Goal: Task Accomplishment & Management: Complete application form

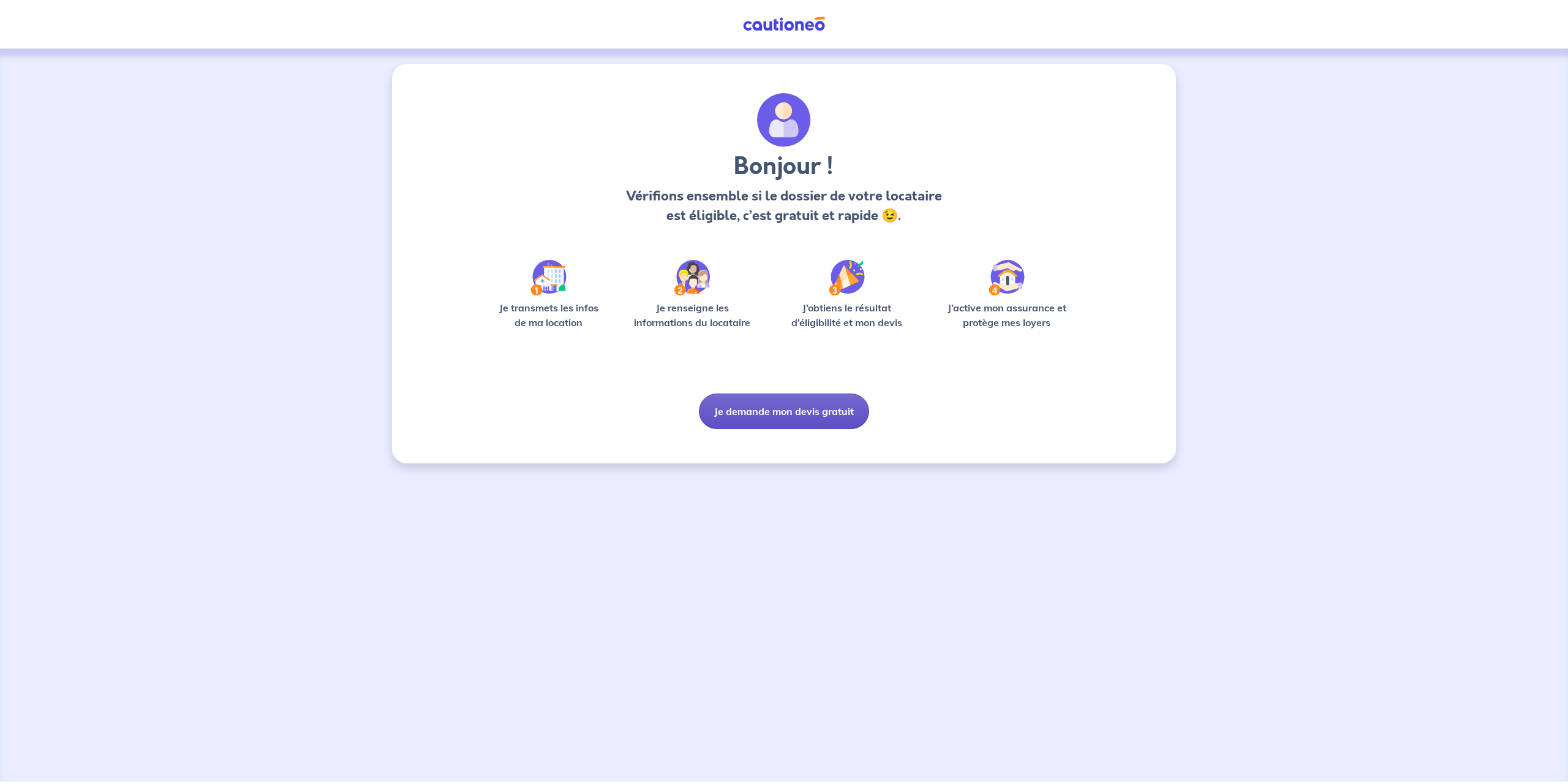
click at [759, 414] on button "Je demande mon devis gratuit" at bounding box center [784, 411] width 170 height 36
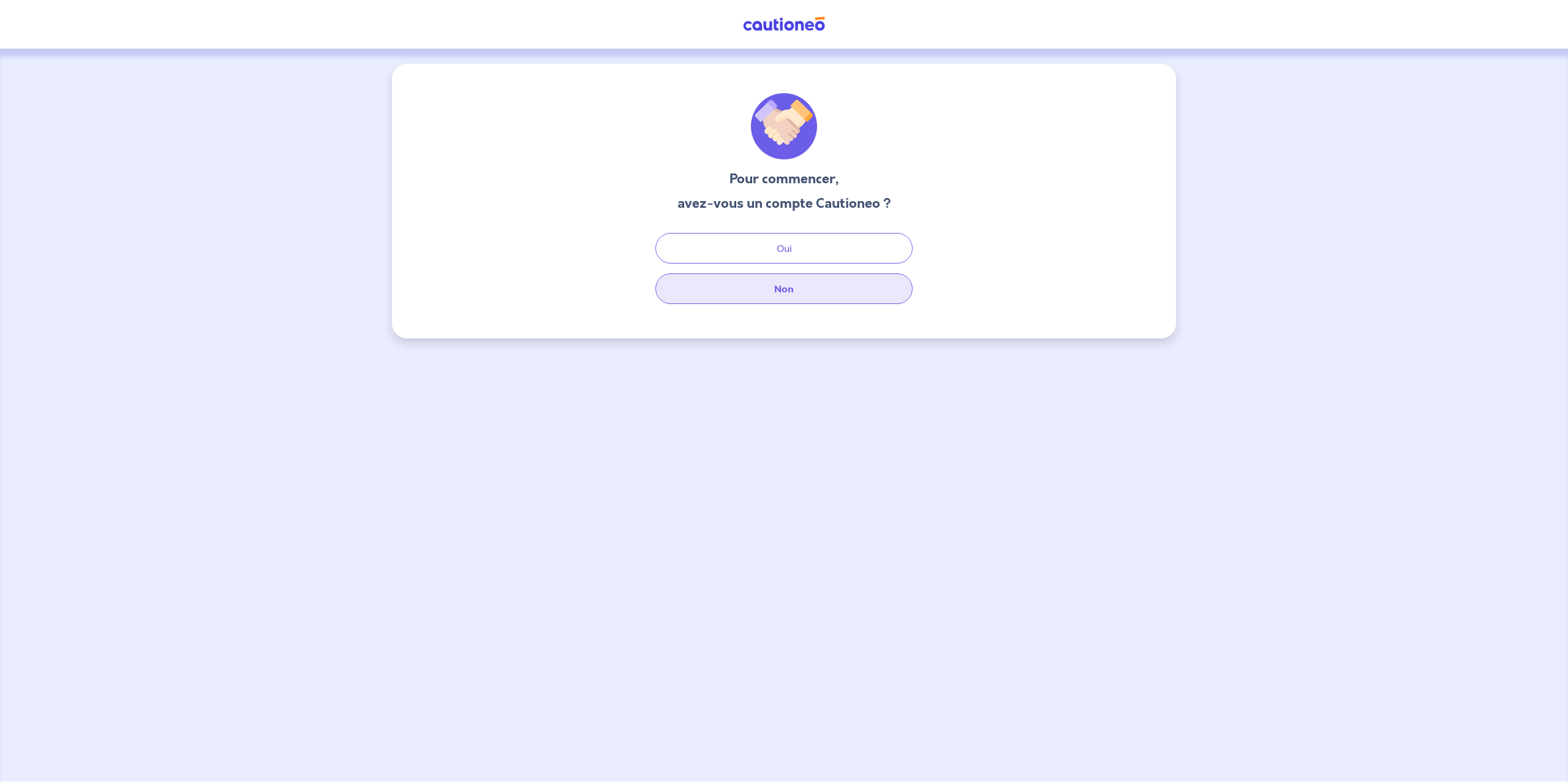
click at [791, 289] on button "Non" at bounding box center [784, 288] width 257 height 30
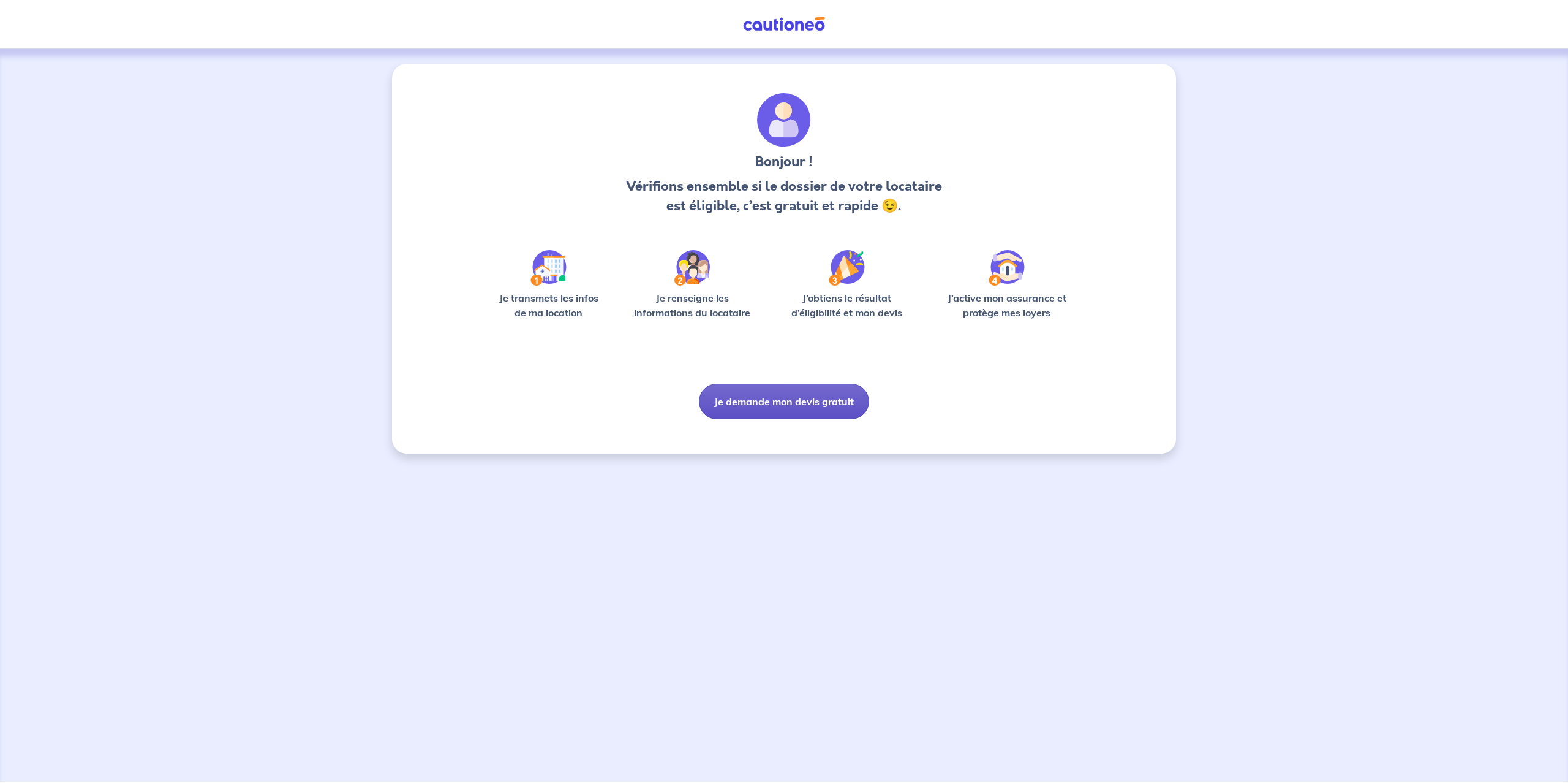
click at [782, 401] on button "Je demande mon devis gratuit" at bounding box center [784, 401] width 170 height 36
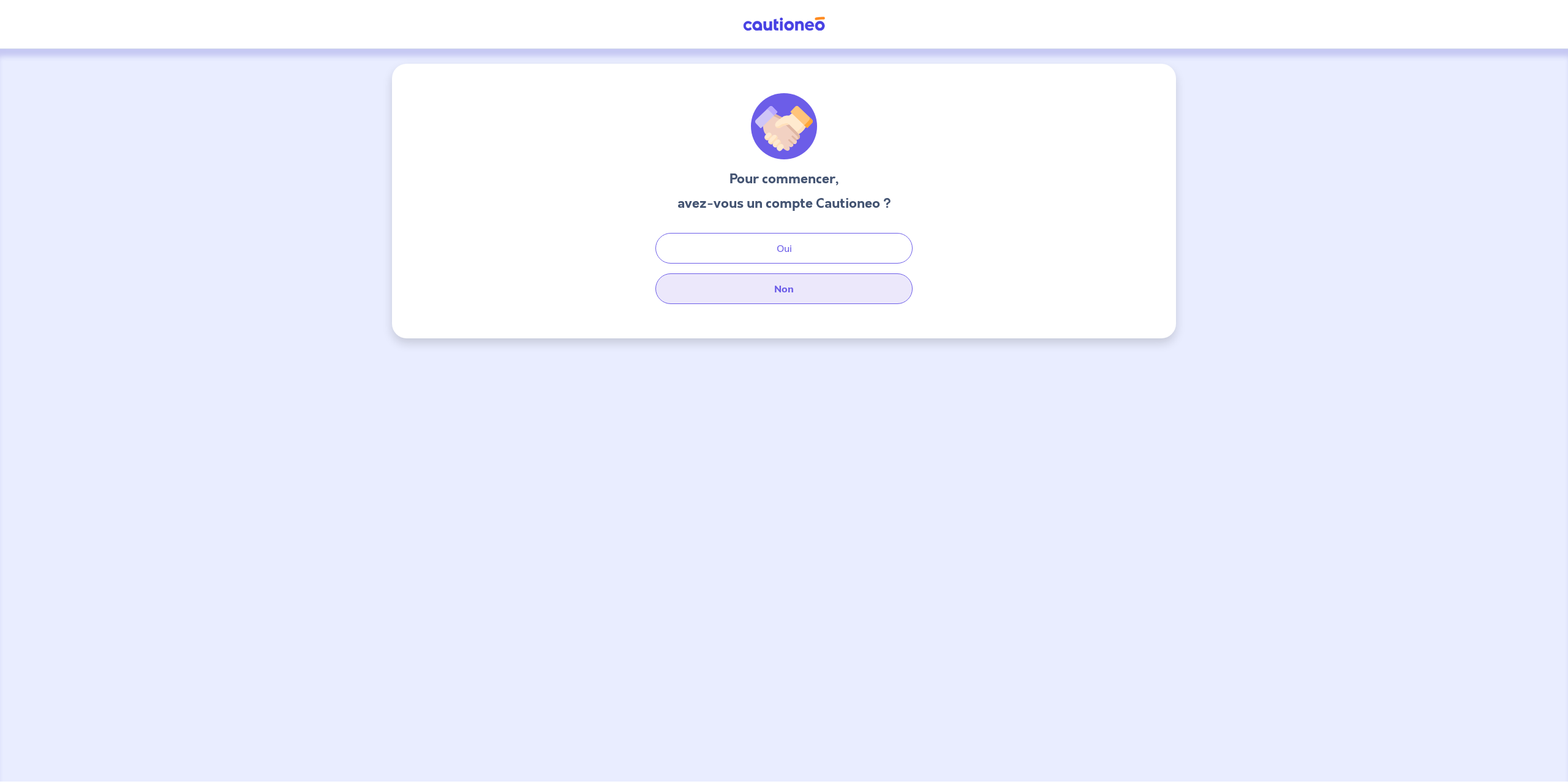
click at [778, 286] on button "Non" at bounding box center [784, 288] width 257 height 30
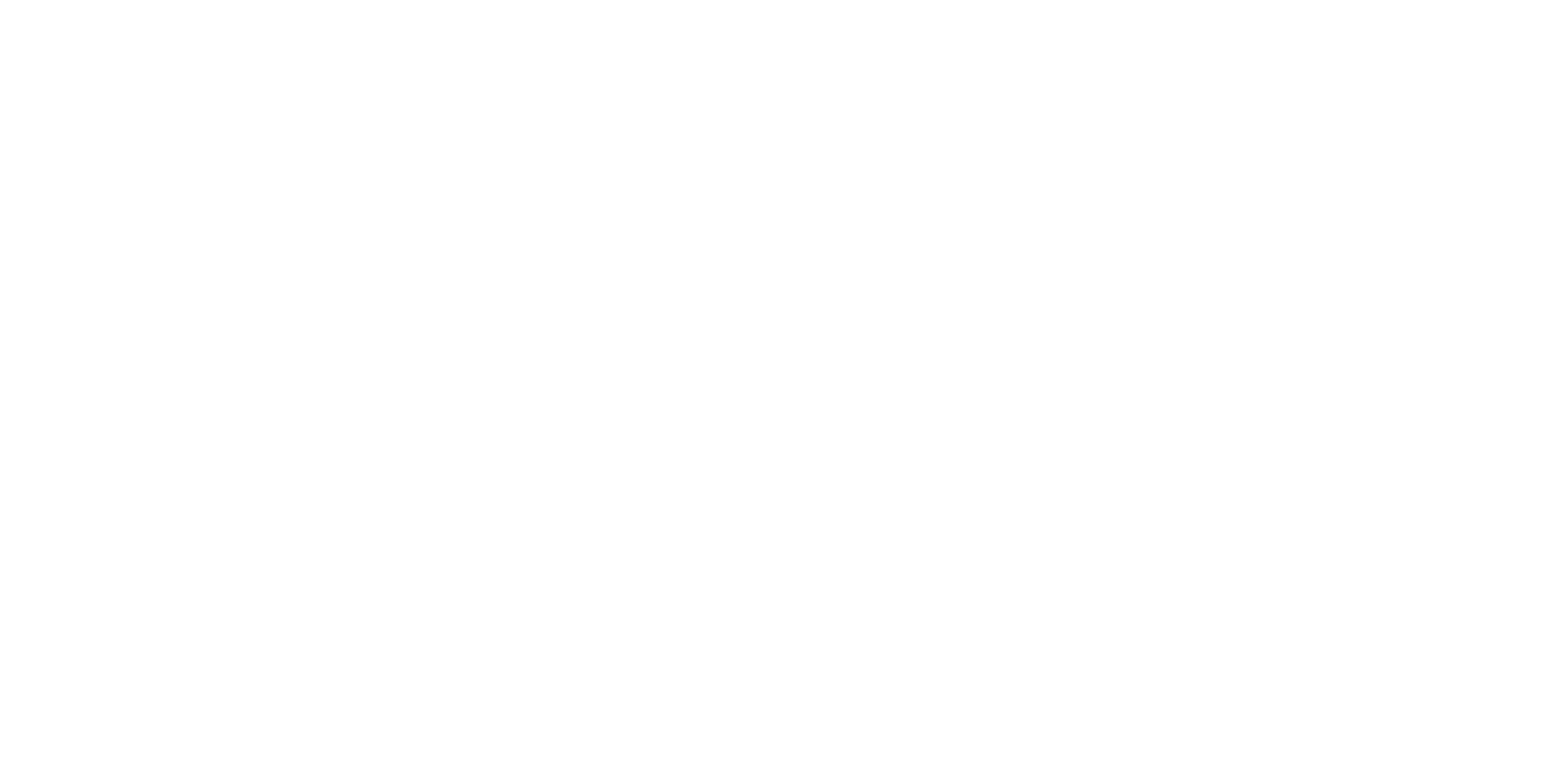
select select "FR"
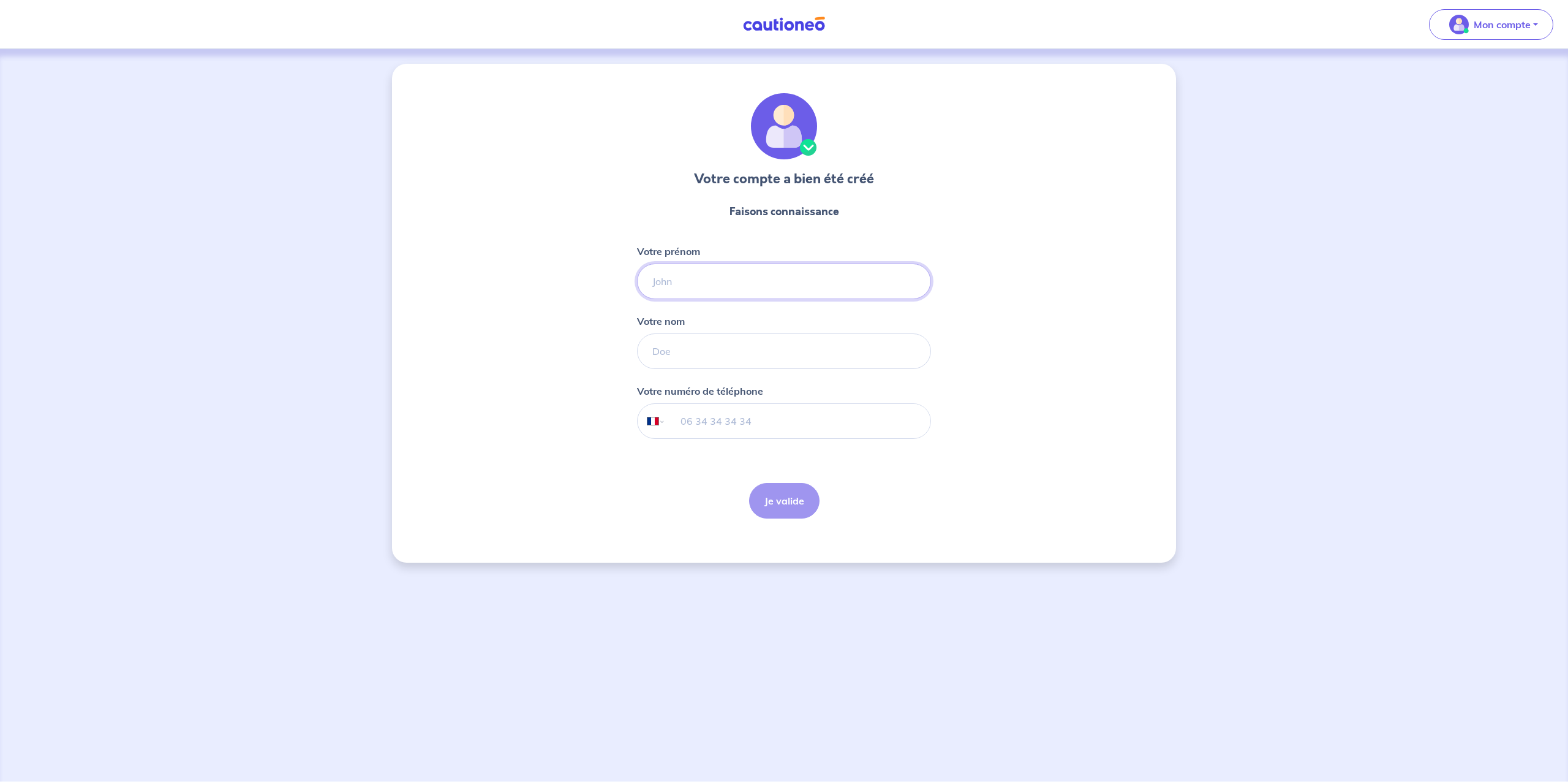
click at [706, 293] on input "Votre prénom" at bounding box center [784, 281] width 294 height 36
type input "[PERSON_NAME]"
type input "ROHAT"
type input "06 25 50 05 61"
click at [775, 495] on button "Je valide" at bounding box center [784, 500] width 70 height 36
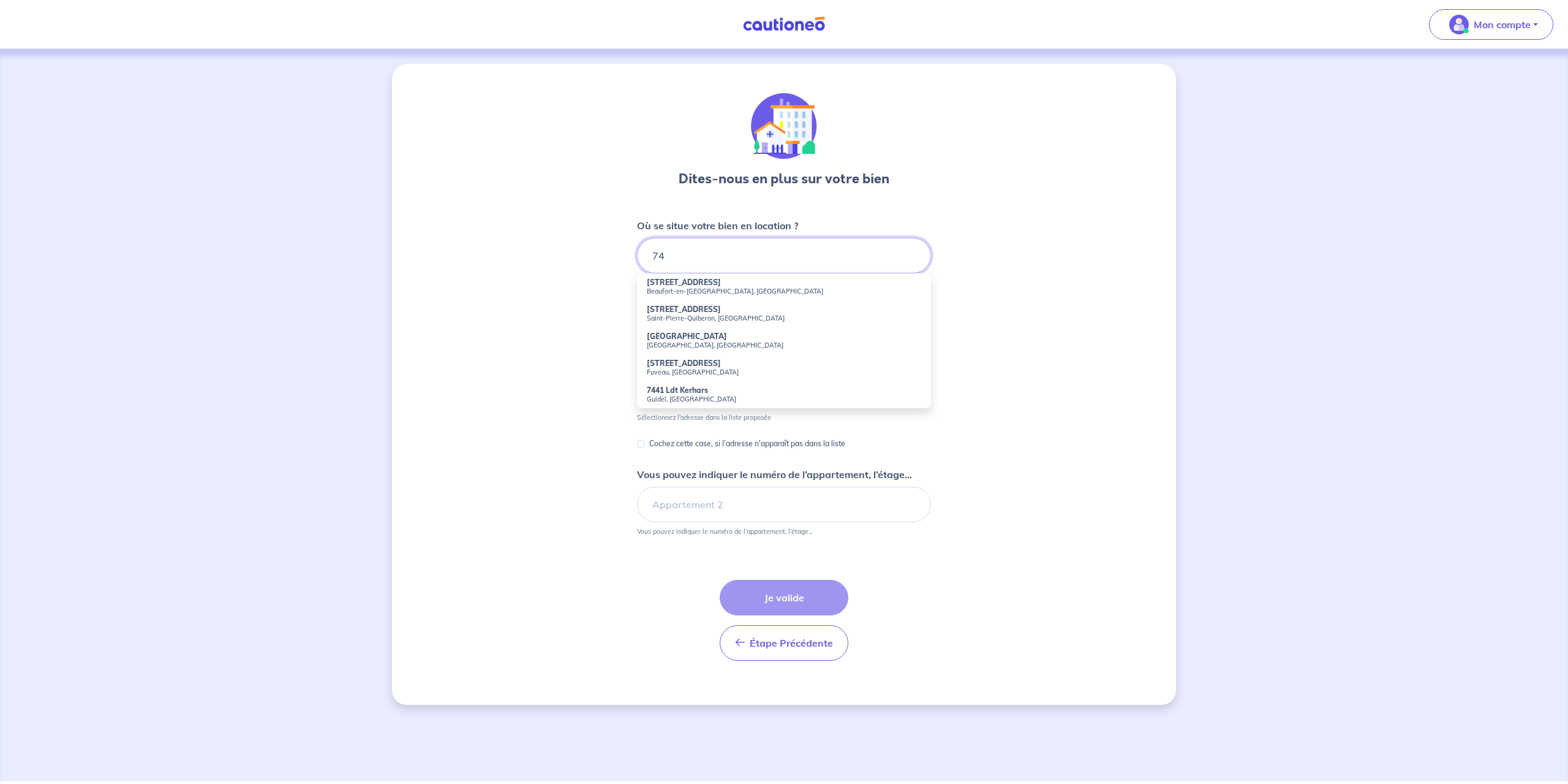
type input "7"
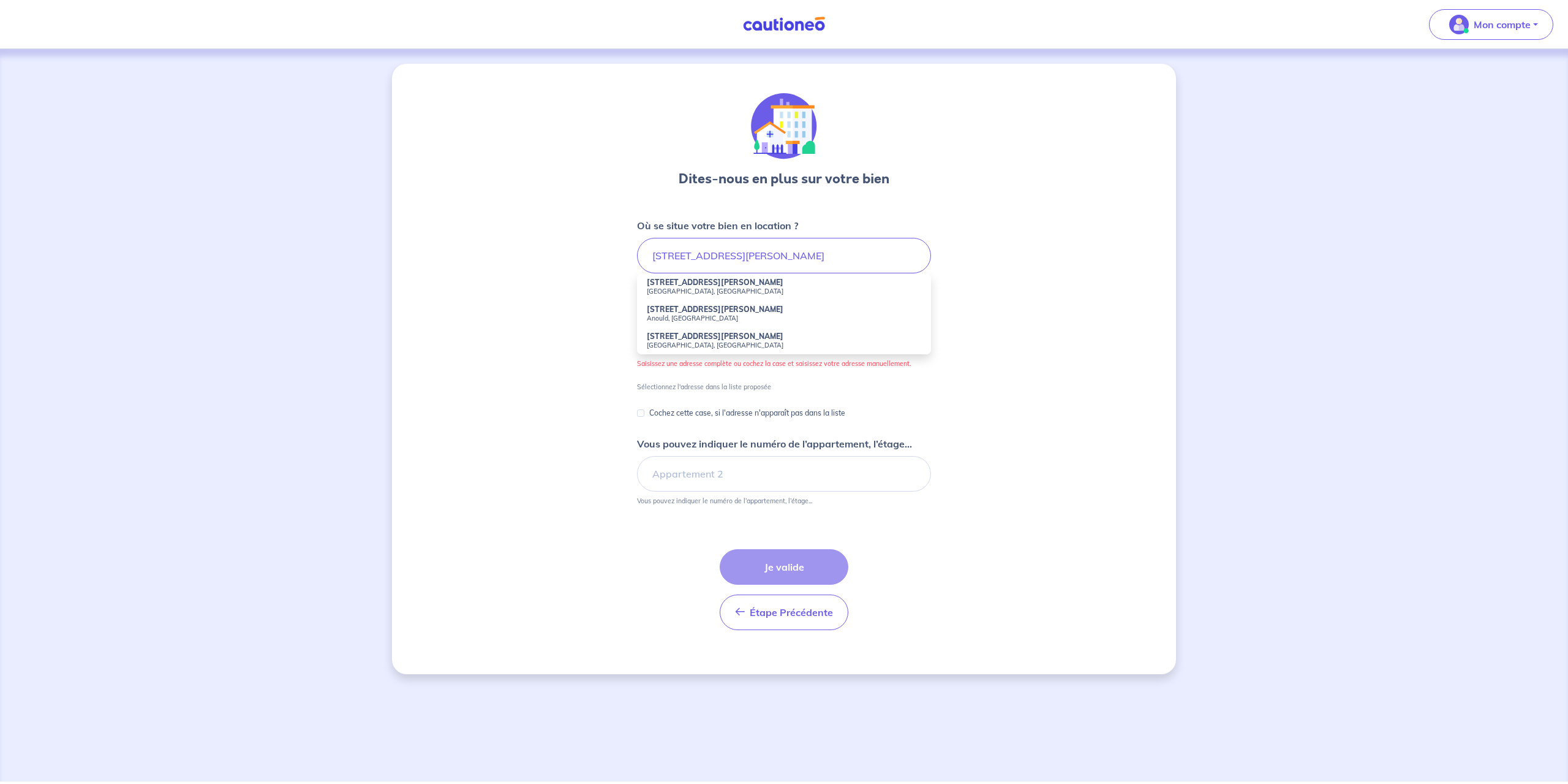
click at [678, 293] on small "[GEOGRAPHIC_DATA], [GEOGRAPHIC_DATA]" at bounding box center [784, 291] width 274 height 9
type input "[STREET_ADDRESS][PERSON_NAME]"
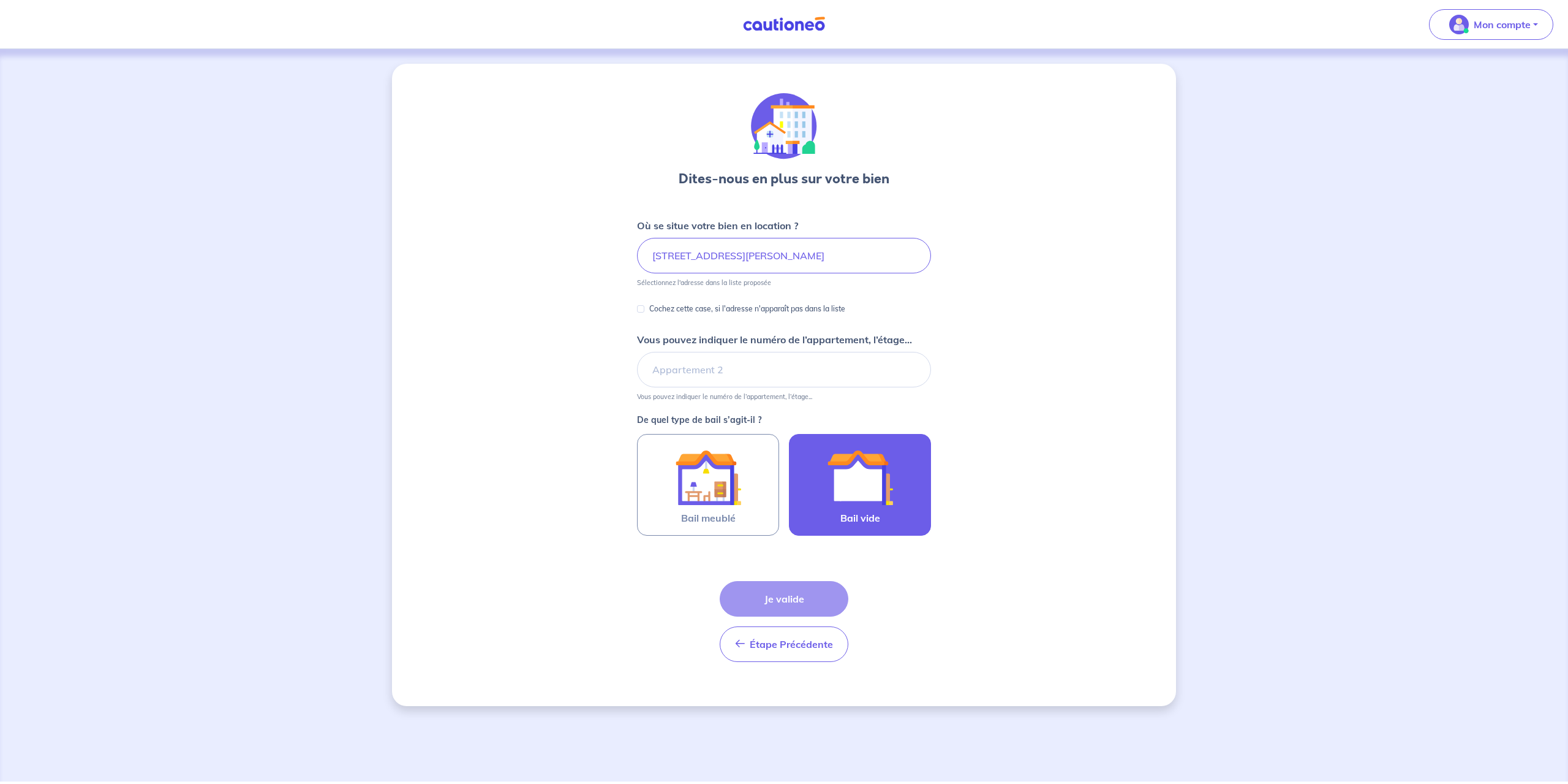
click at [850, 495] on img at bounding box center [860, 477] width 66 height 66
click at [0, 0] on input "Bail vide" at bounding box center [0, 0] width 0 height 0
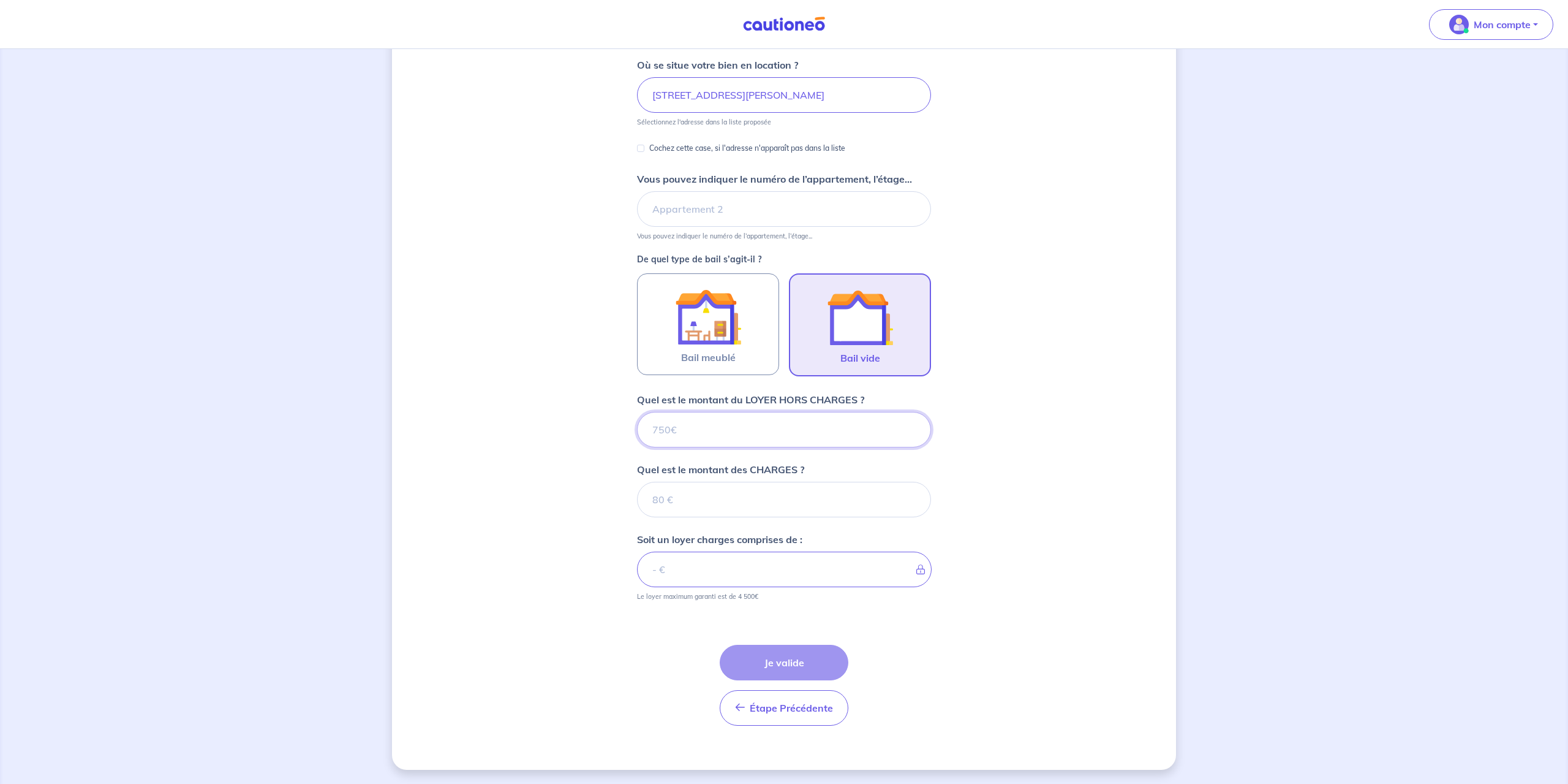
scroll to position [161, 0]
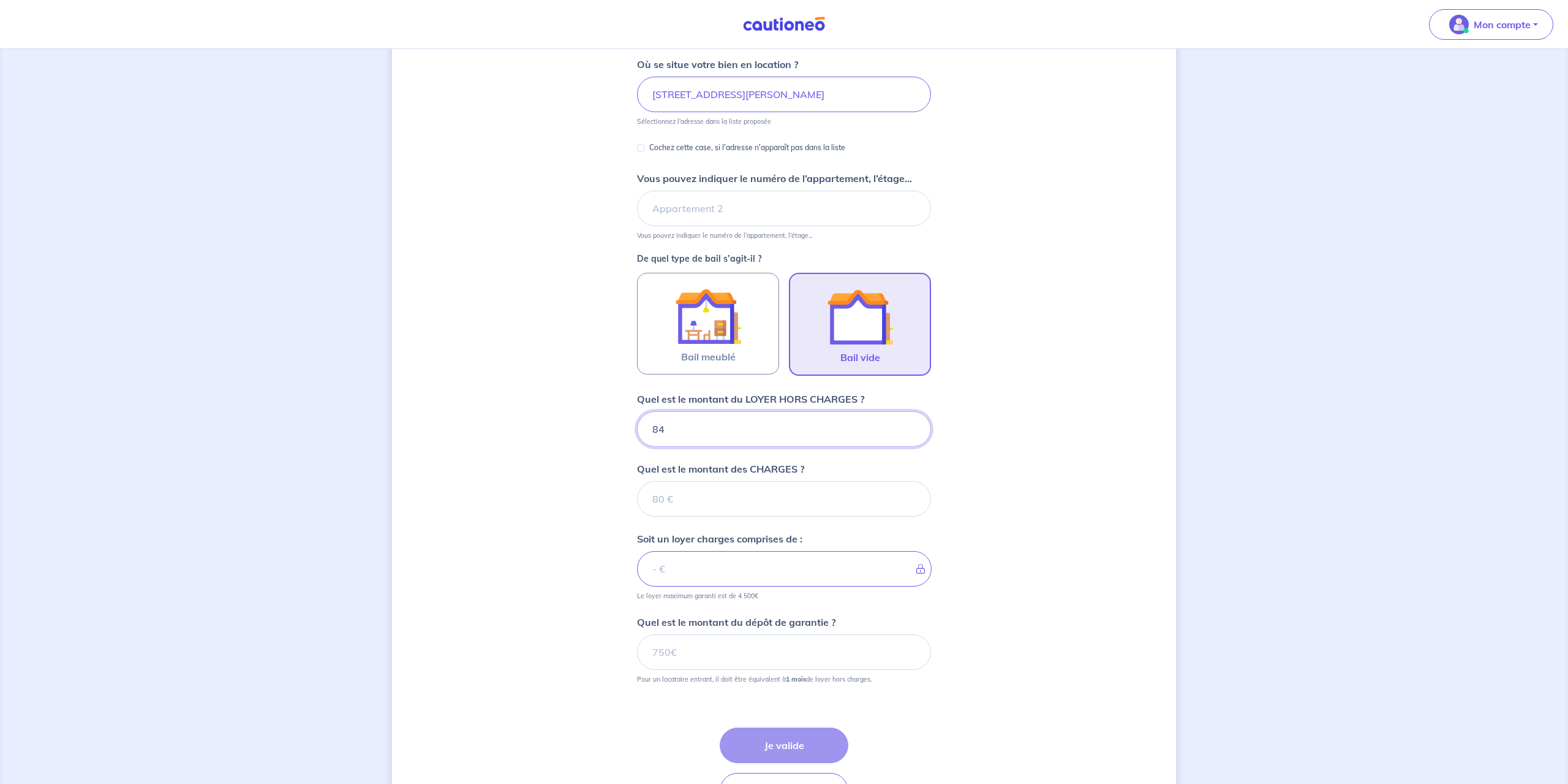
type input "840"
click at [777, 489] on input "Quel est le montant des CHARGES ?" at bounding box center [784, 499] width 294 height 36
type input "120"
type input "960"
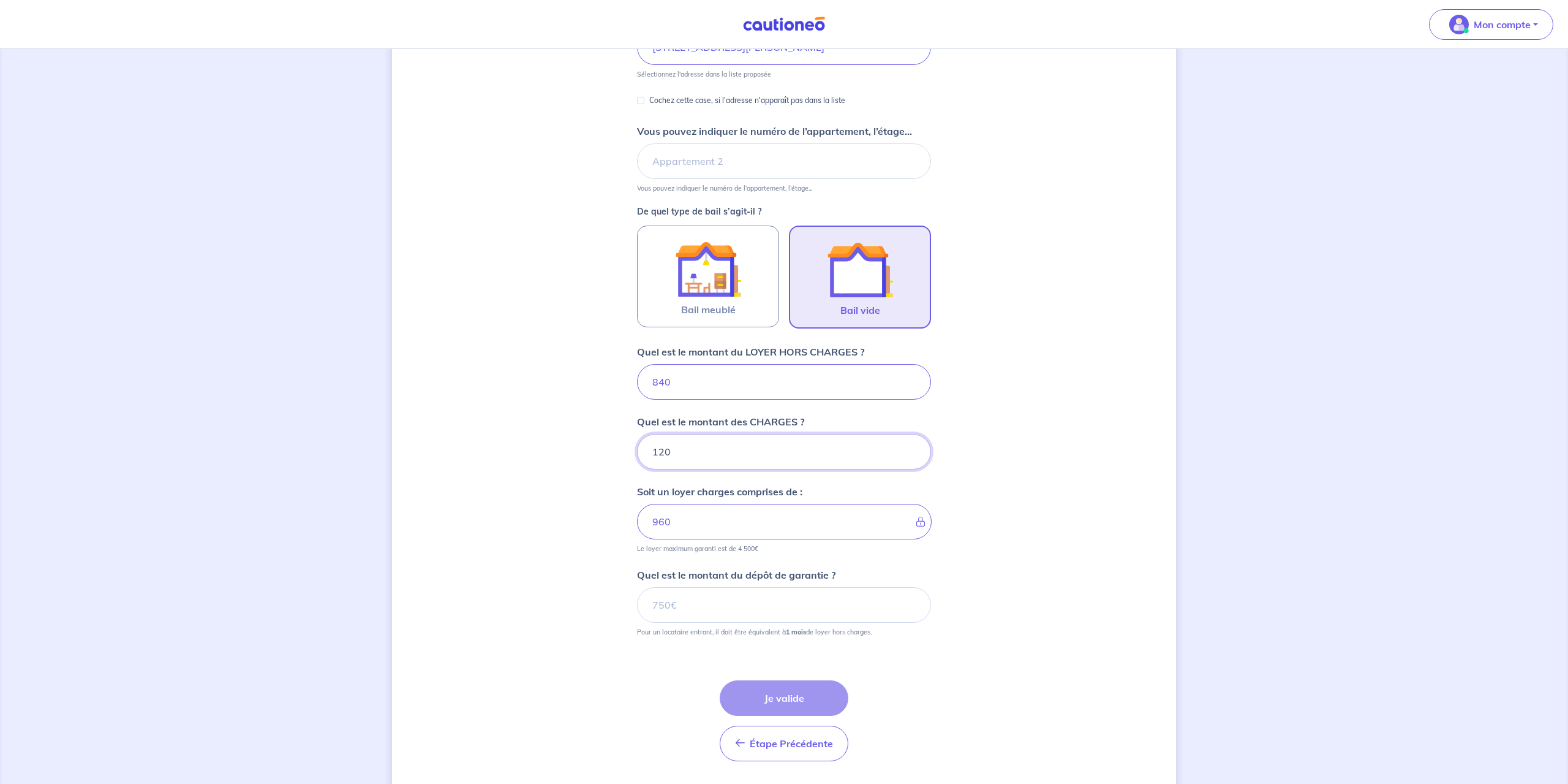
scroll to position [245, 0]
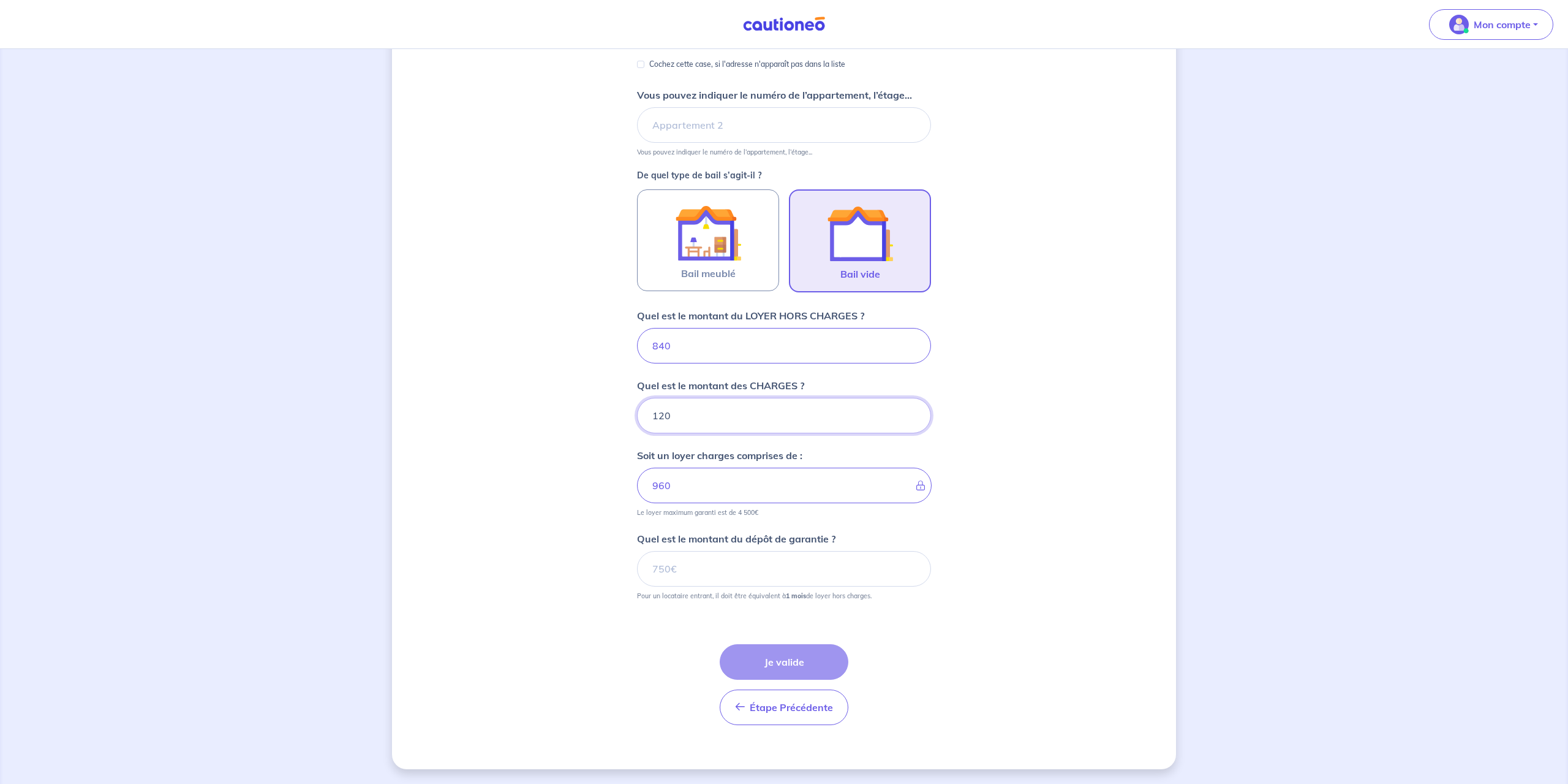
type input "120"
click at [687, 569] on input "Quel est le montant du dépôt de garantie ?" at bounding box center [784, 568] width 294 height 36
type input "840"
click at [803, 662] on button "Je valide" at bounding box center [784, 662] width 128 height 36
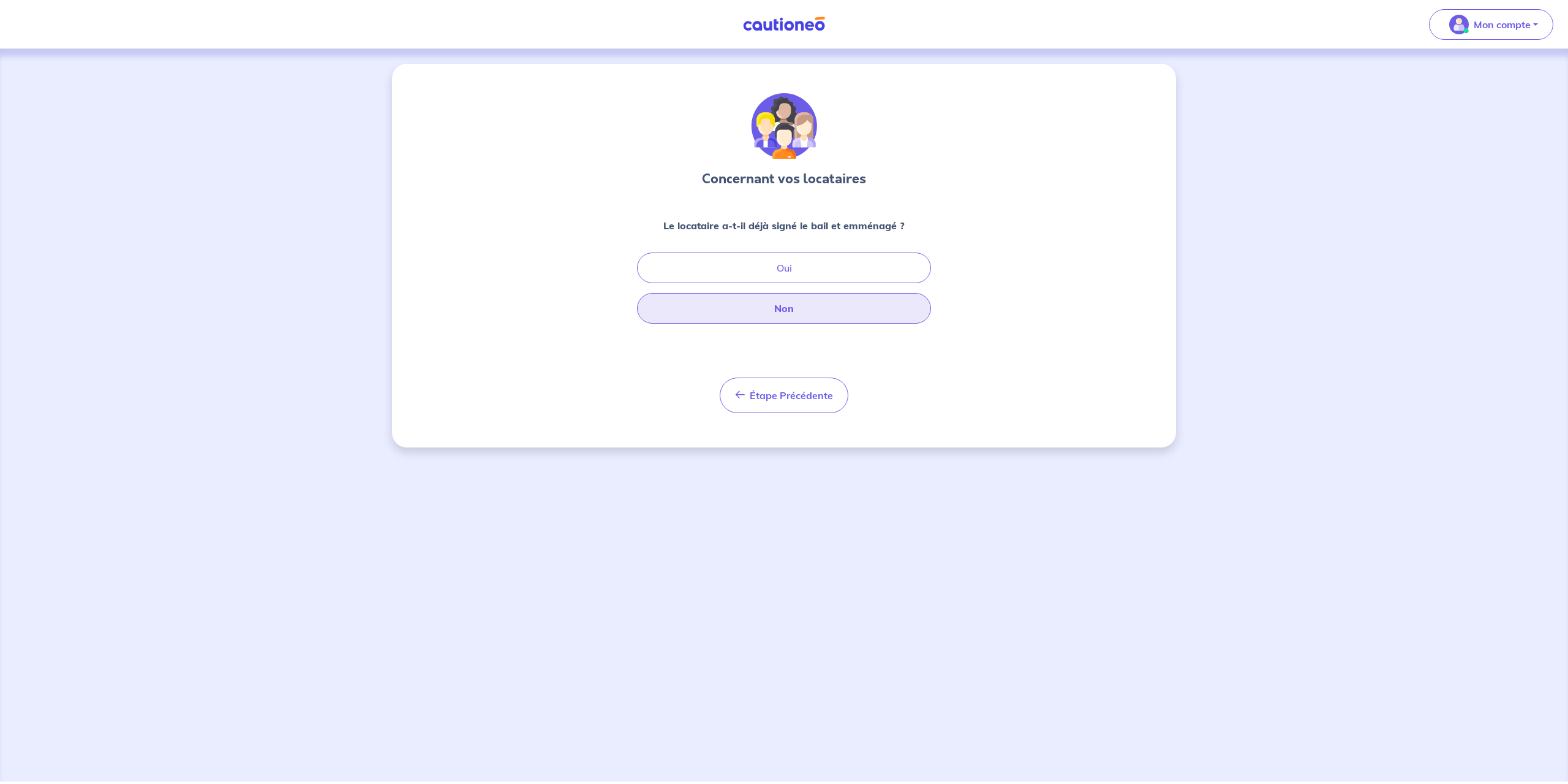
click at [776, 316] on button "Non" at bounding box center [784, 308] width 294 height 30
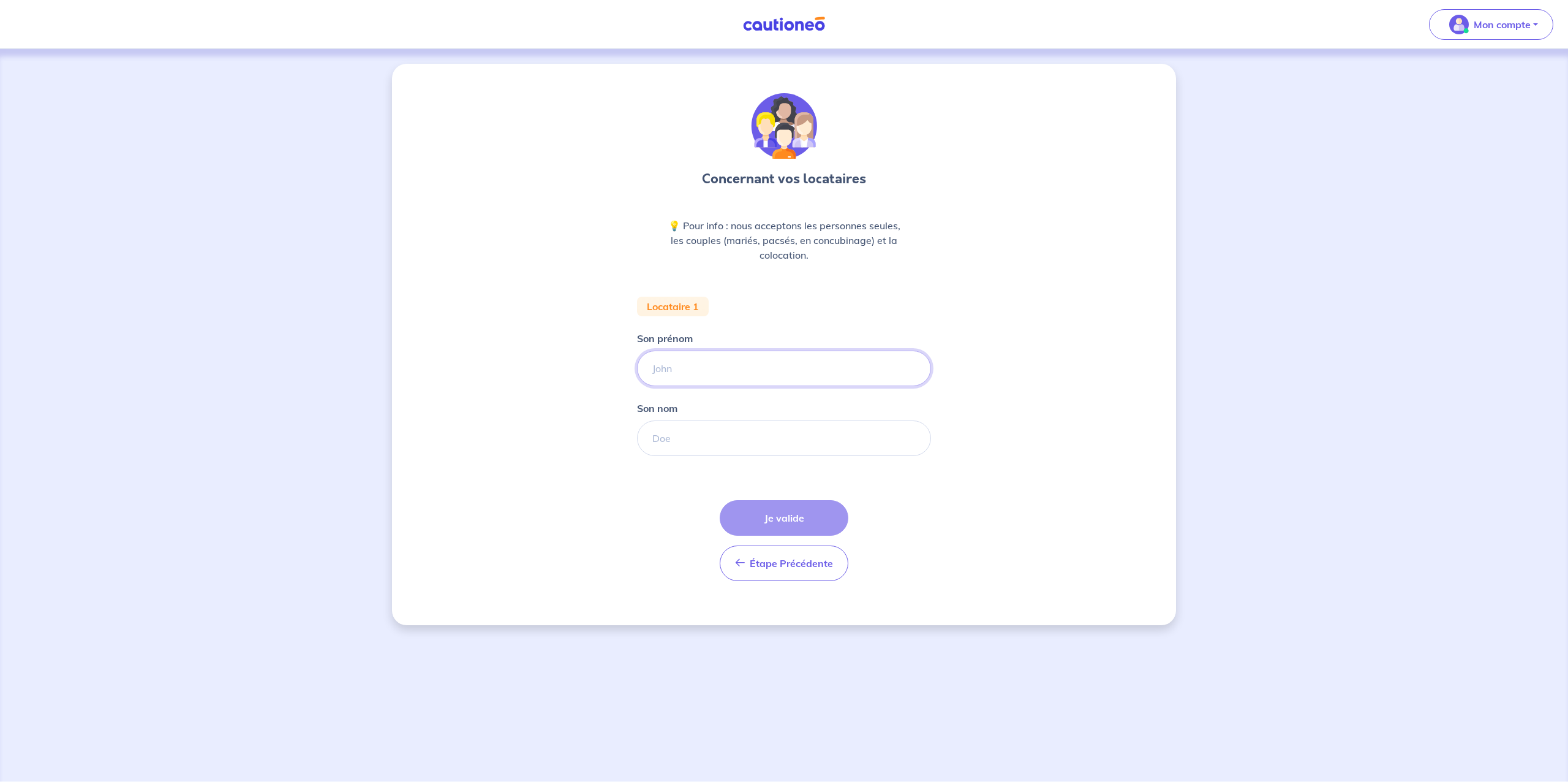
click at [685, 374] on input "Son prénom" at bounding box center [784, 368] width 294 height 36
type input "[PERSON_NAME]"
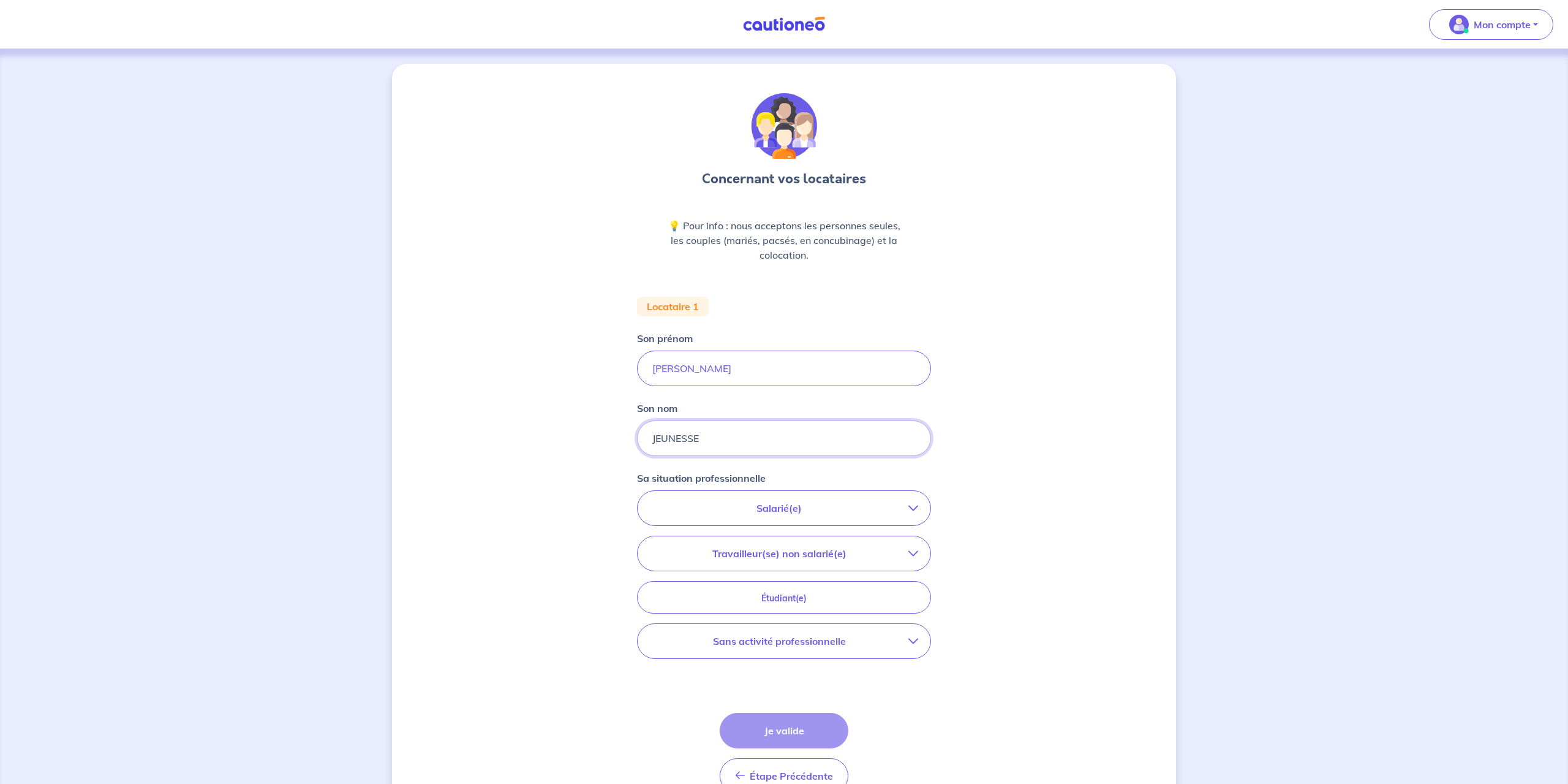
type input "JEUNESSE"
click at [818, 509] on p "Salarié(e)" at bounding box center [779, 508] width 259 height 15
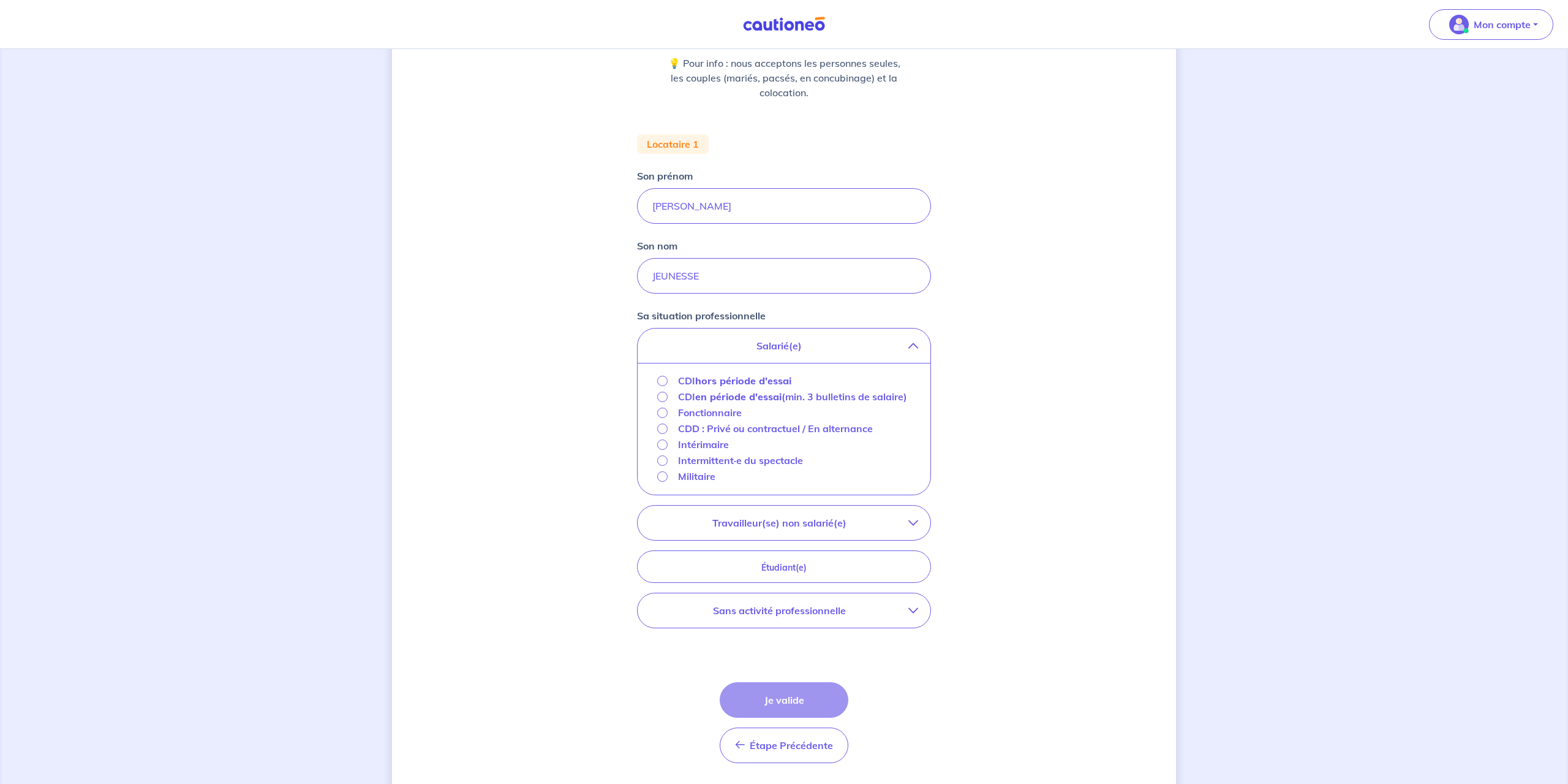
scroll to position [187, 0]
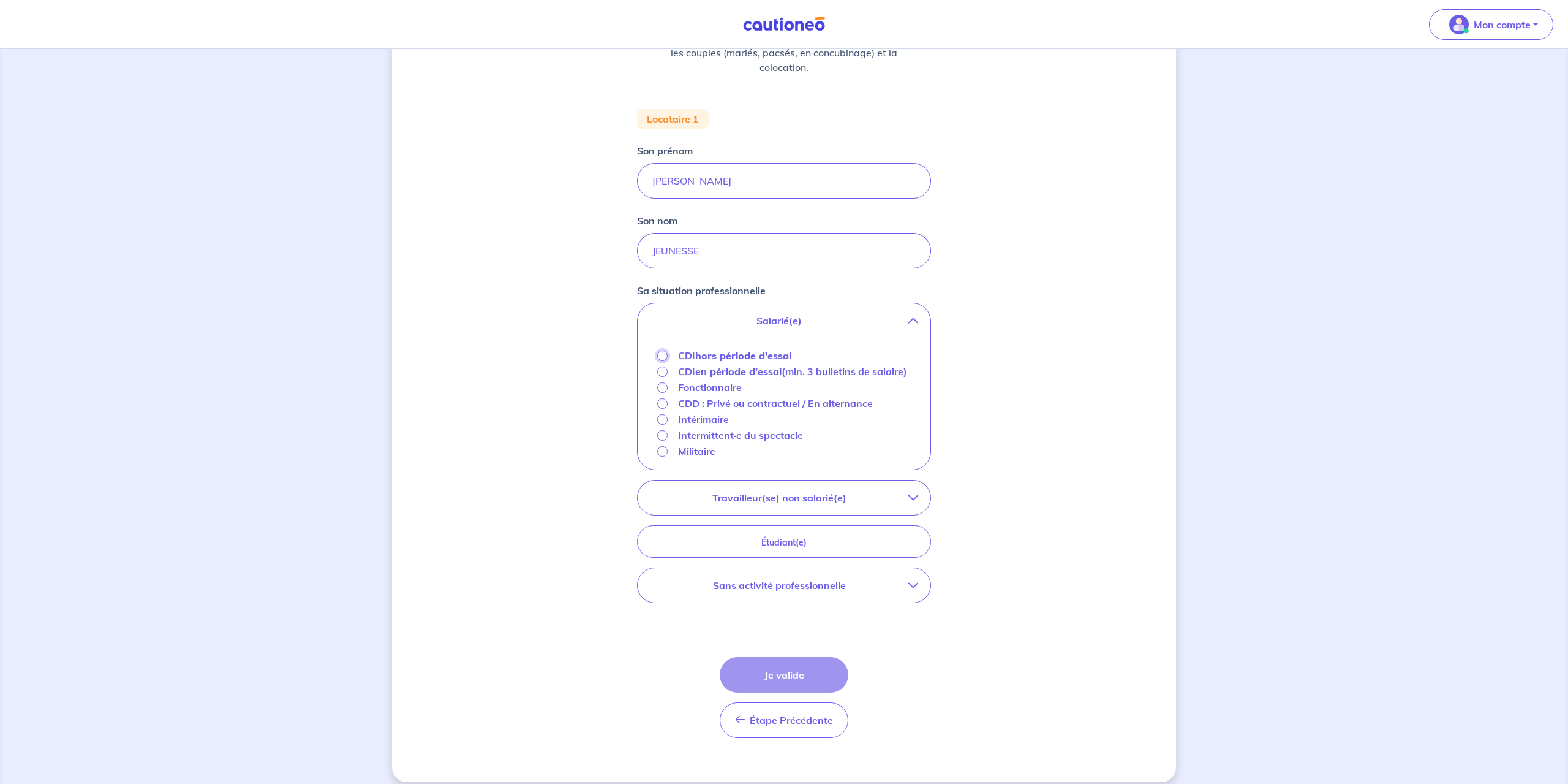
click at [665, 358] on input "CDI hors période d'essai" at bounding box center [662, 356] width 10 height 10
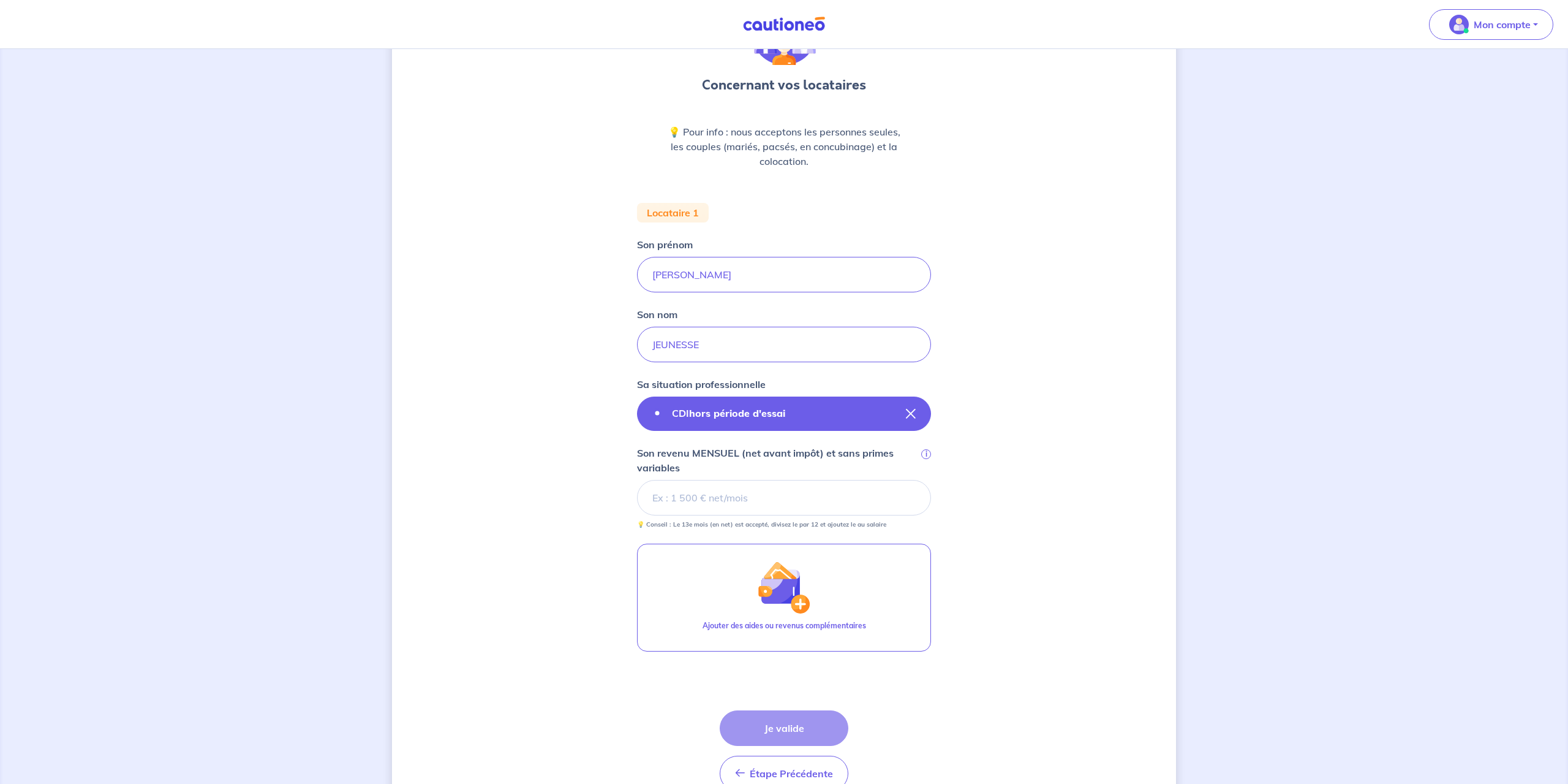
click at [701, 413] on strong "hors période d'essai" at bounding box center [737, 413] width 96 height 12
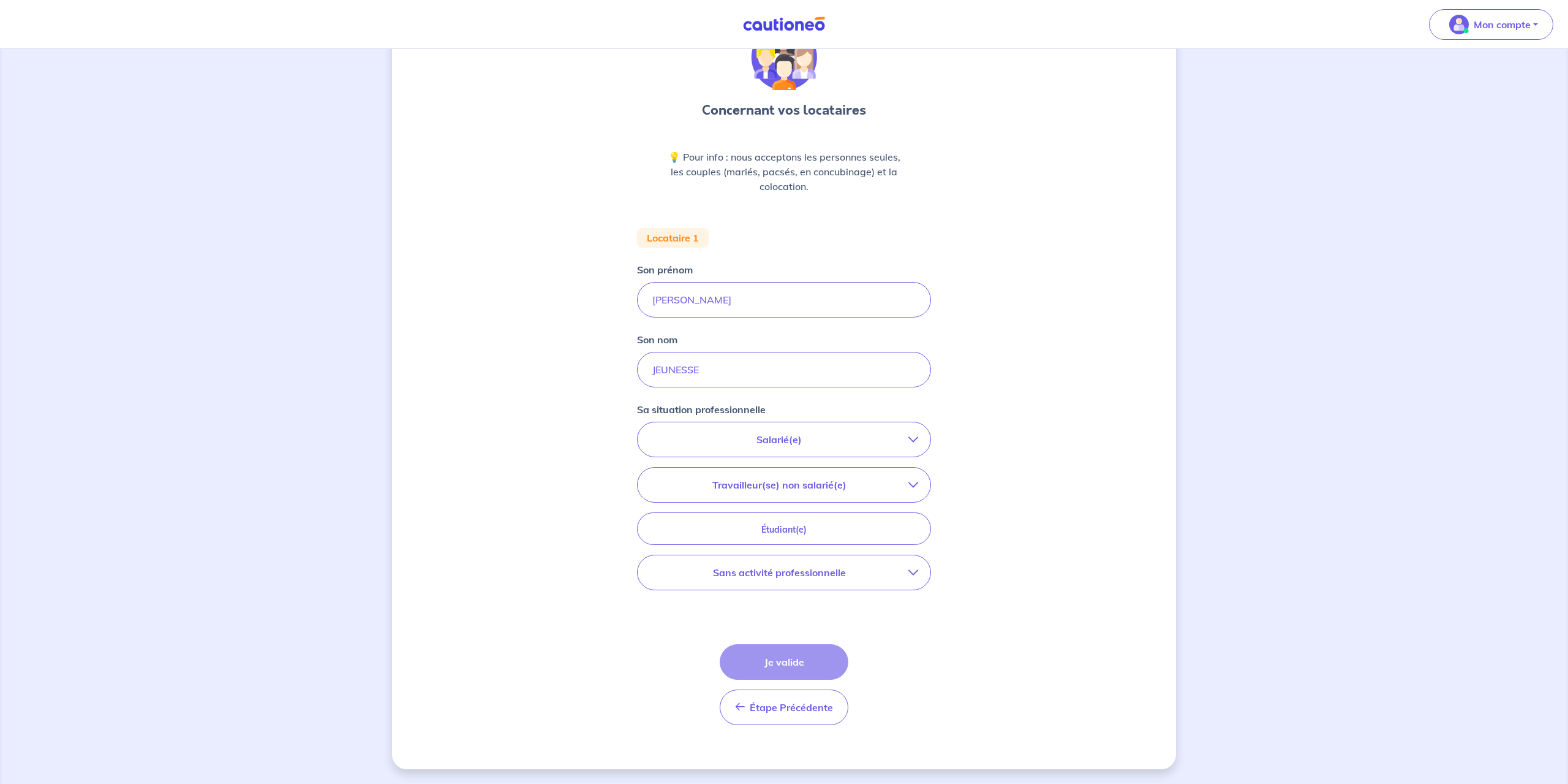
scroll to position [69, 0]
click at [753, 439] on p "Salarié(e)" at bounding box center [779, 439] width 259 height 15
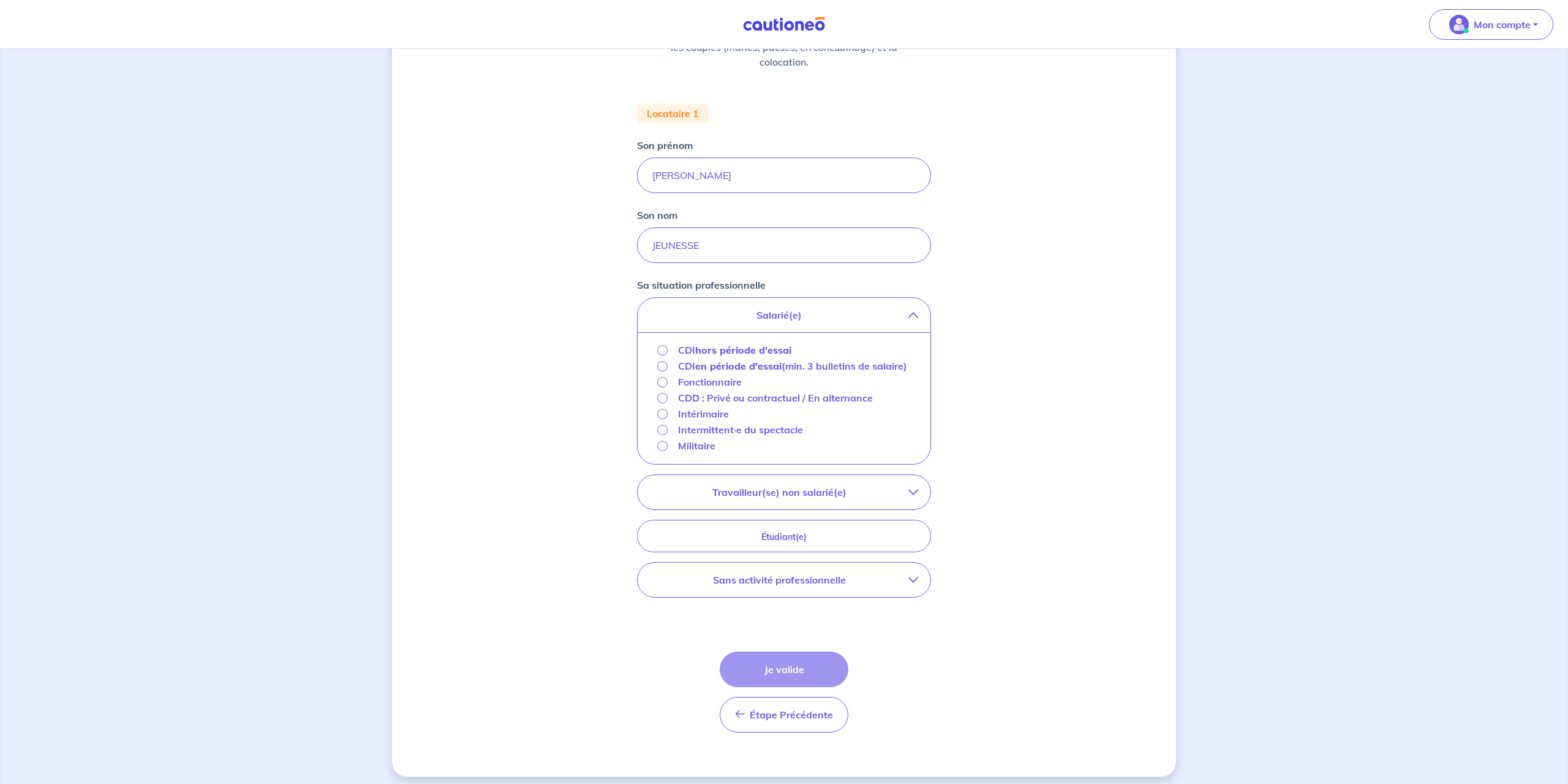
scroll to position [194, 0]
click at [663, 349] on input "CDI hors période d'essai" at bounding box center [662, 349] width 10 height 10
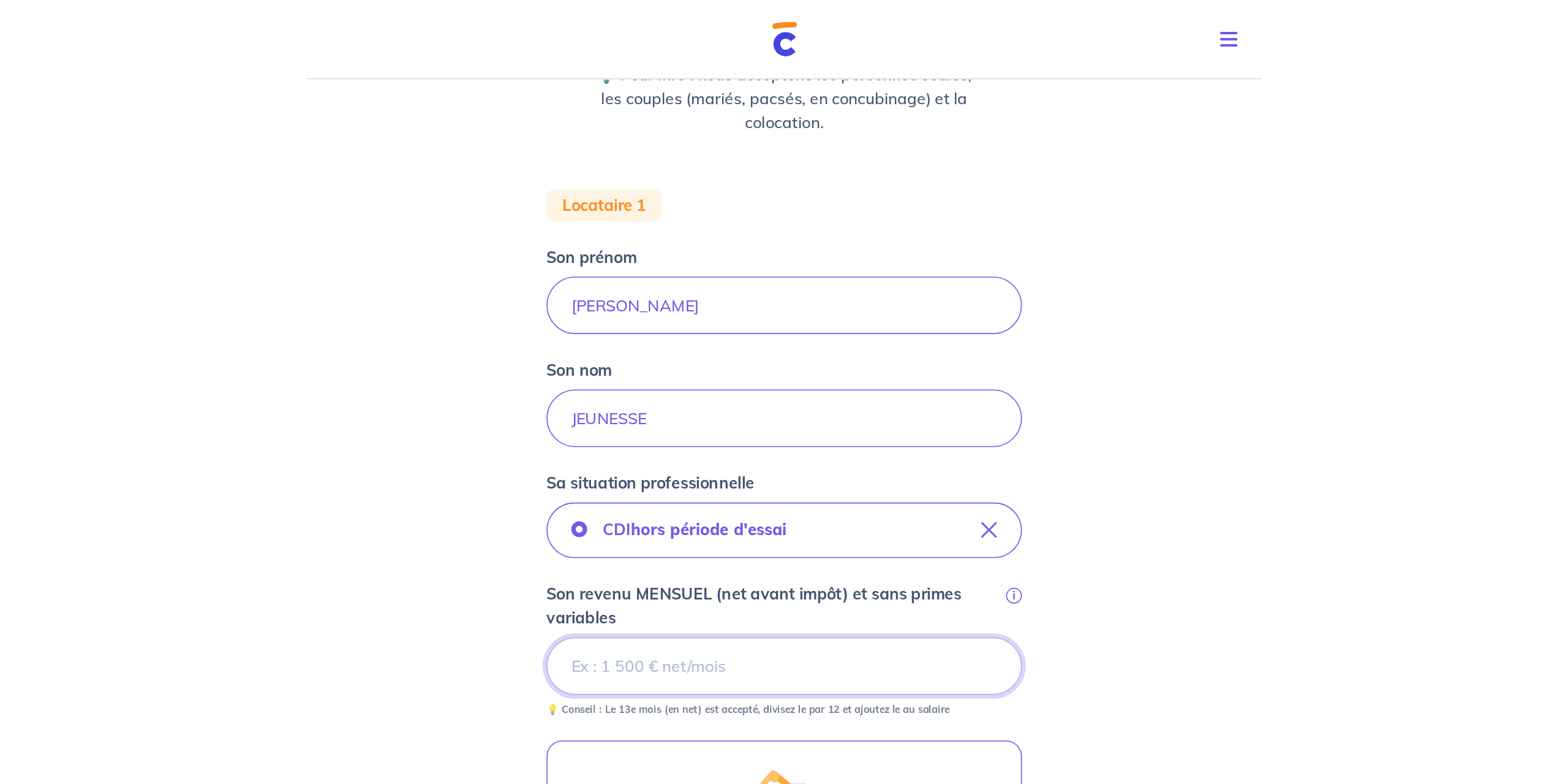
scroll to position [160, 0]
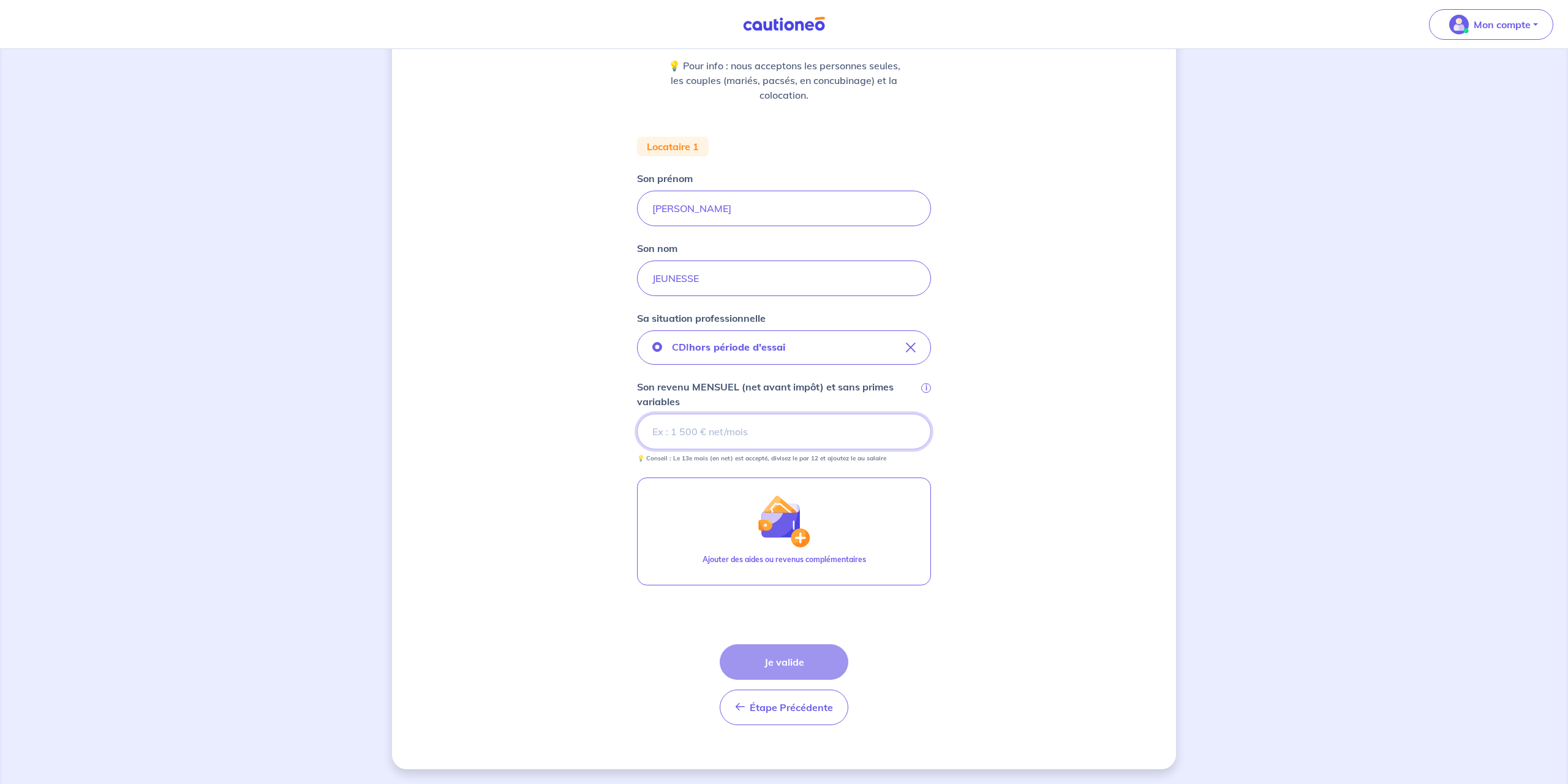
click at [699, 436] on input "Son revenu MENSUEL (net avant impôt) et sans primes variables i" at bounding box center [784, 431] width 294 height 36
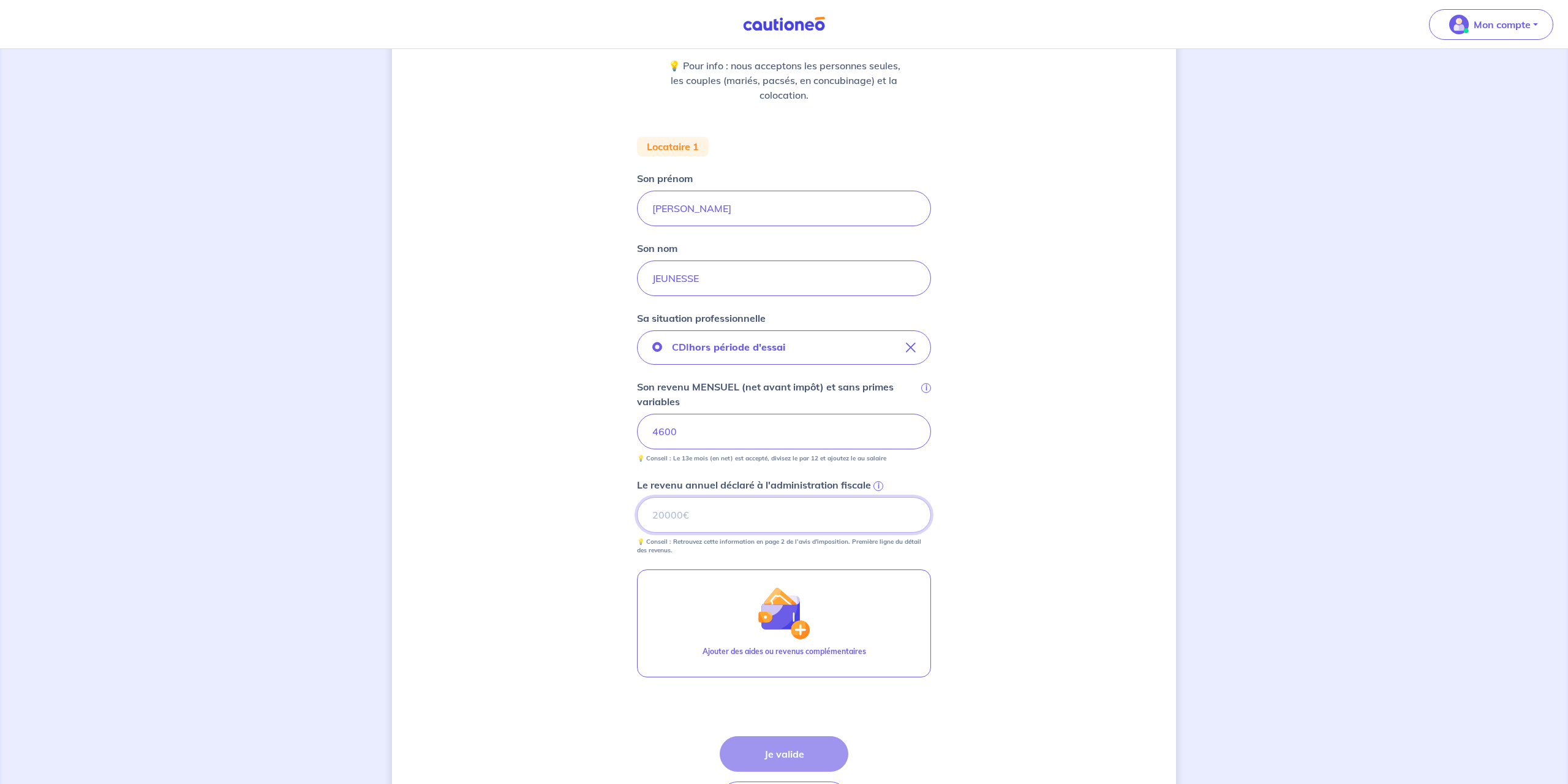
click at [692, 508] on input "Le revenu annuel déclaré à l'administration fiscale i" at bounding box center [784, 514] width 294 height 36
type input "60000"
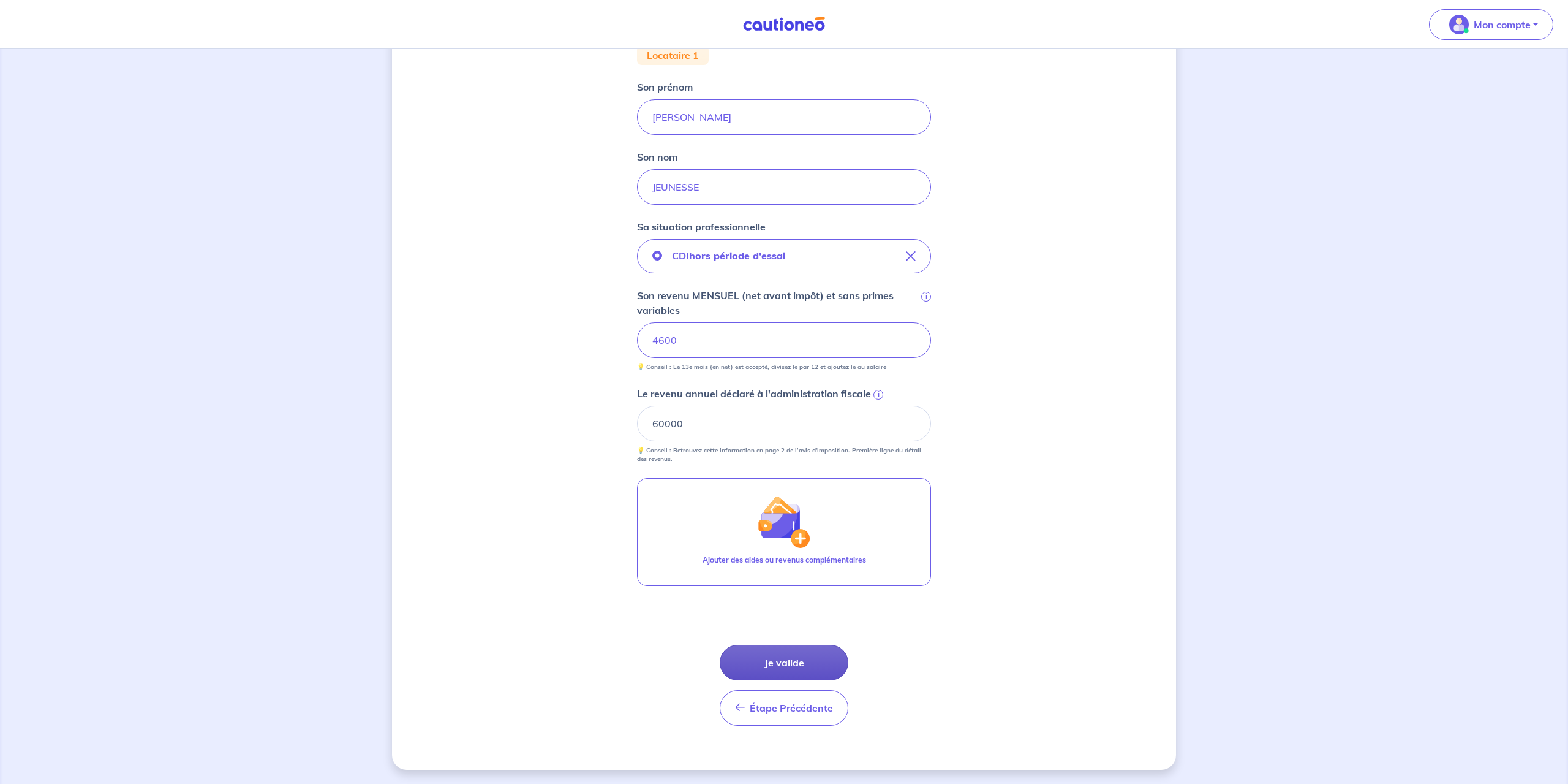
scroll to position [252, 0]
click at [765, 662] on button "Je valide" at bounding box center [784, 662] width 128 height 36
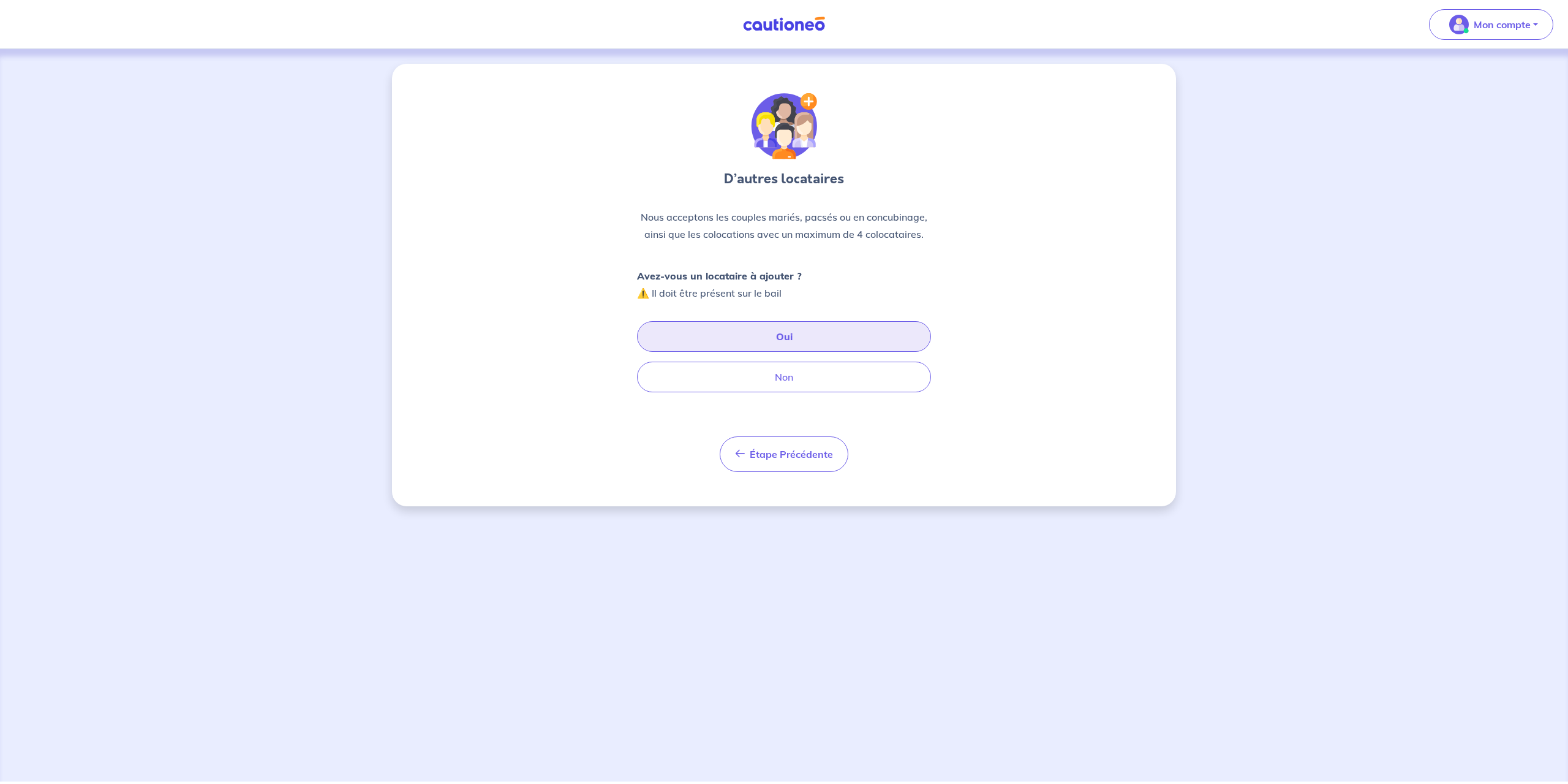
click at [765, 337] on button "Oui" at bounding box center [784, 336] width 294 height 30
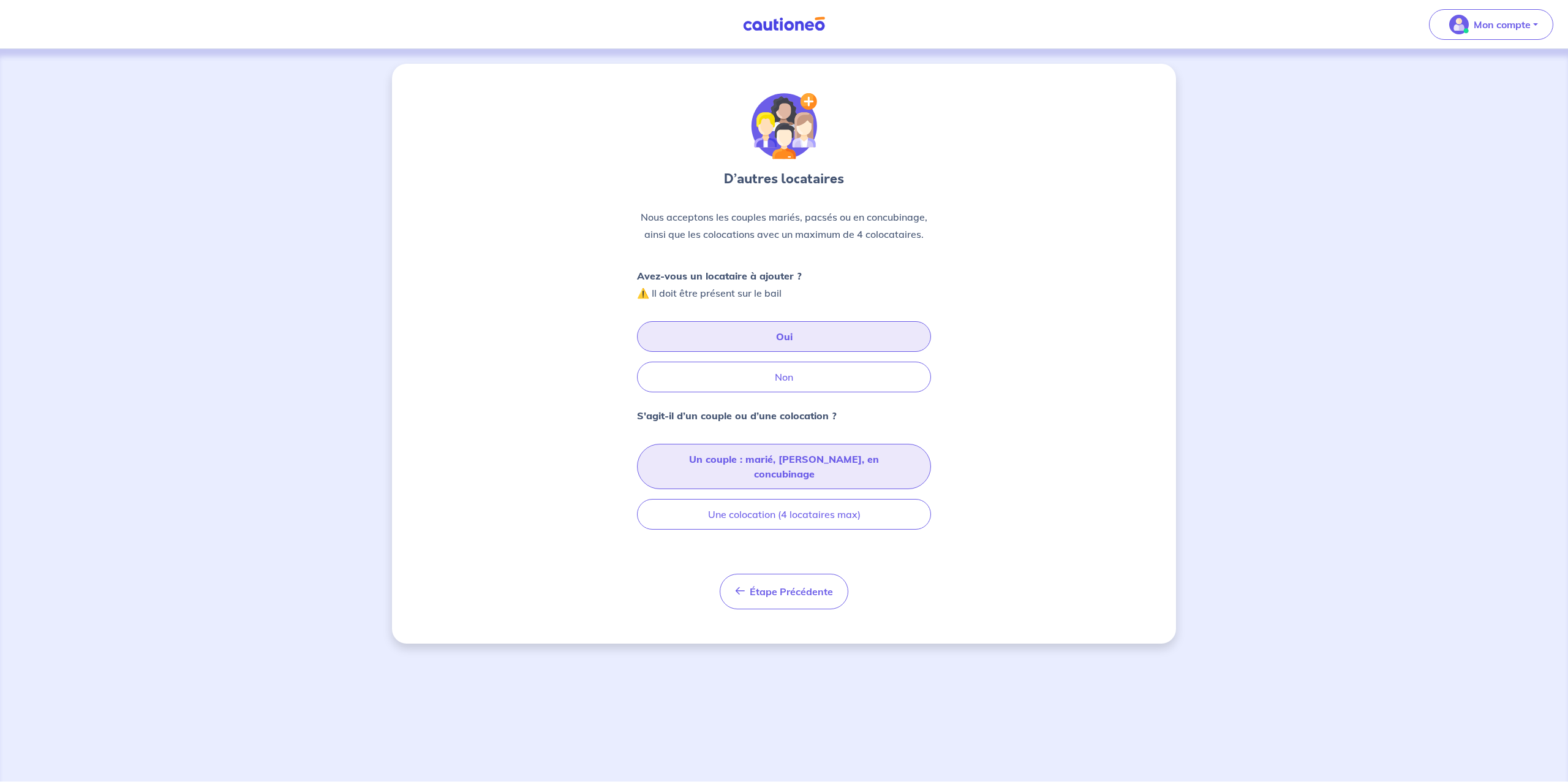
click at [745, 462] on button "Un couple : marié, [PERSON_NAME], en concubinage" at bounding box center [784, 466] width 294 height 45
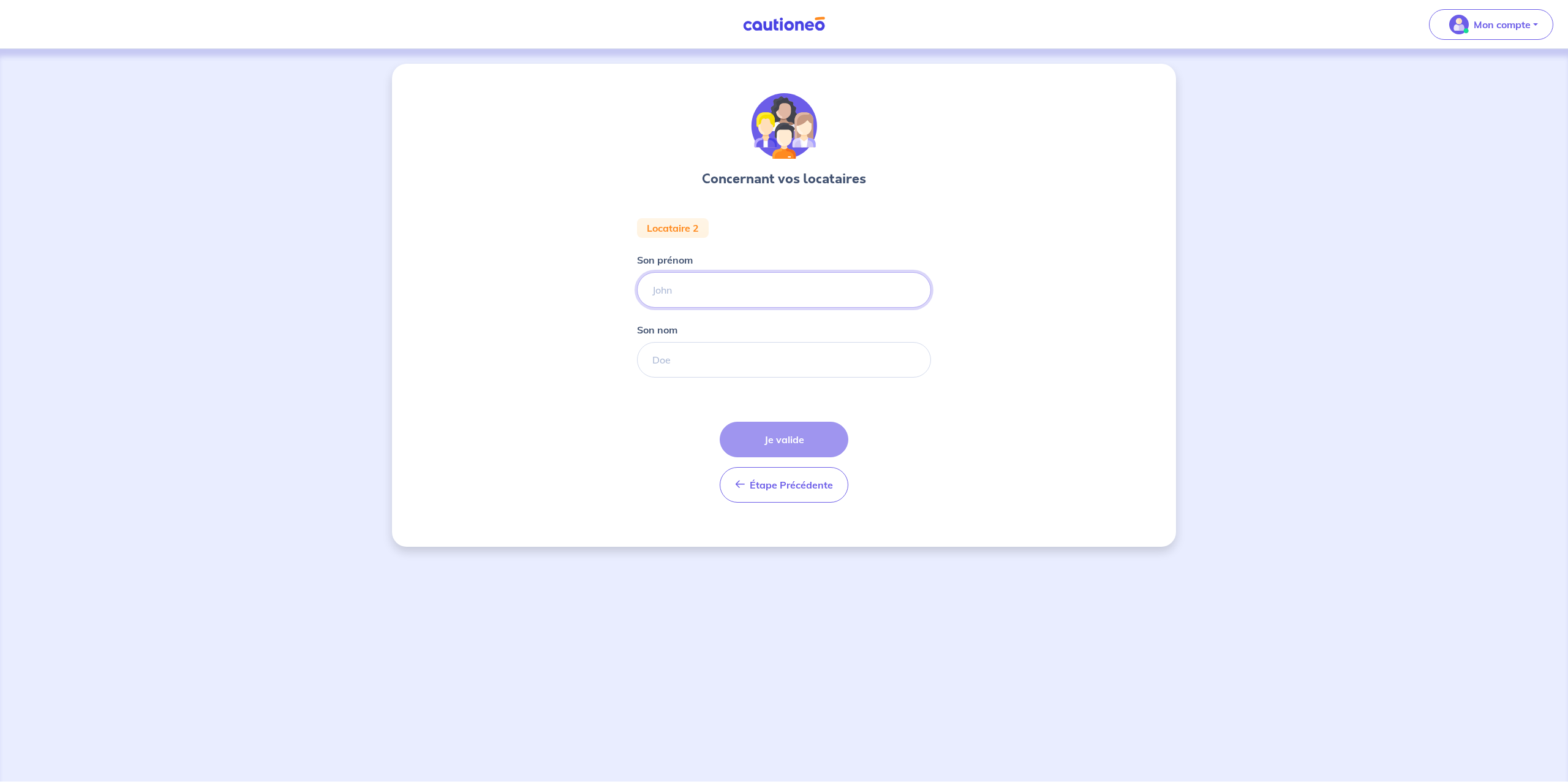
click at [701, 286] on input "Son prénom" at bounding box center [784, 290] width 294 height 36
type input "Romaric"
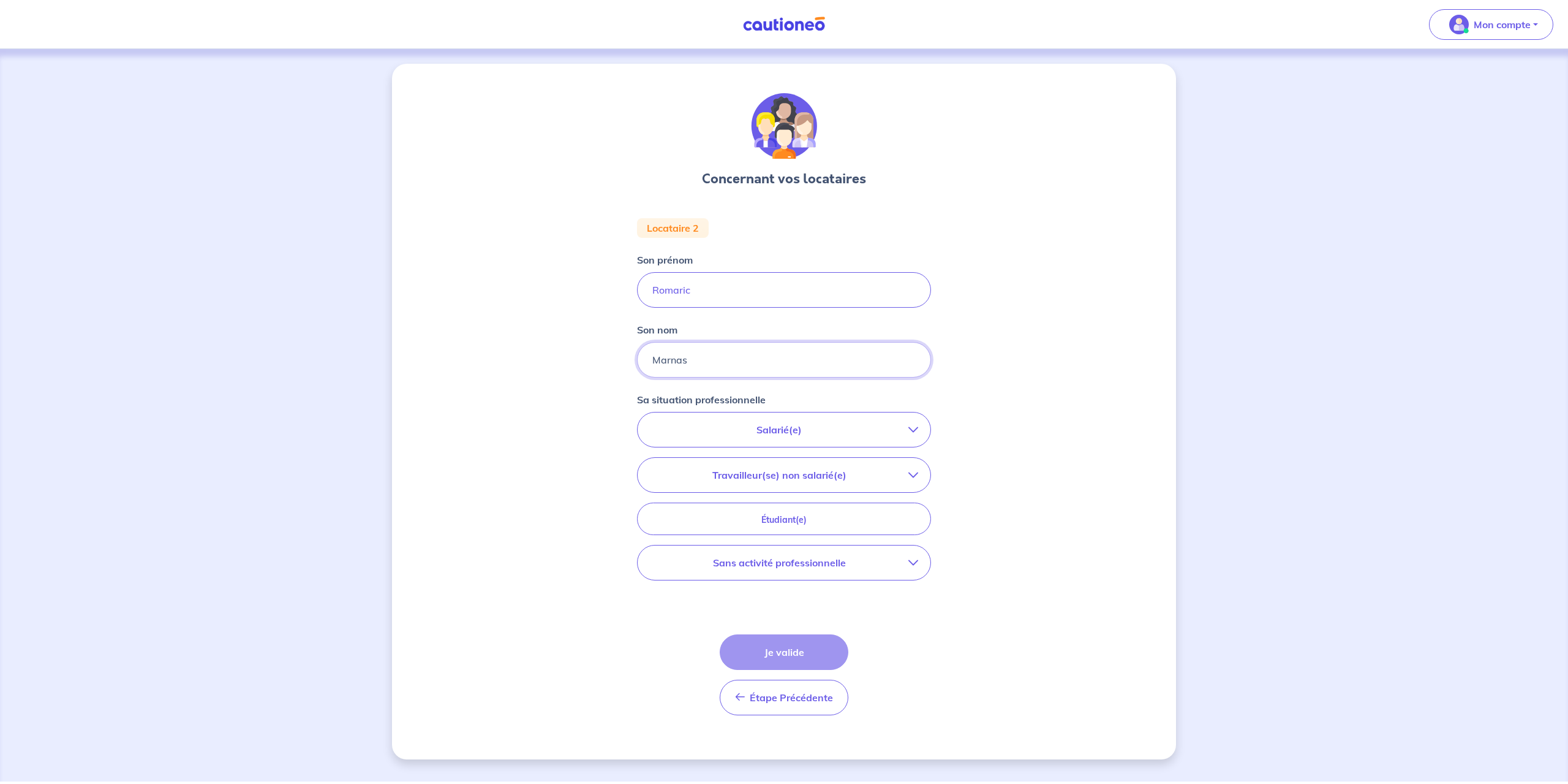
type input "Marnas"
click at [804, 441] on button "Salarié(e)" at bounding box center [784, 429] width 293 height 34
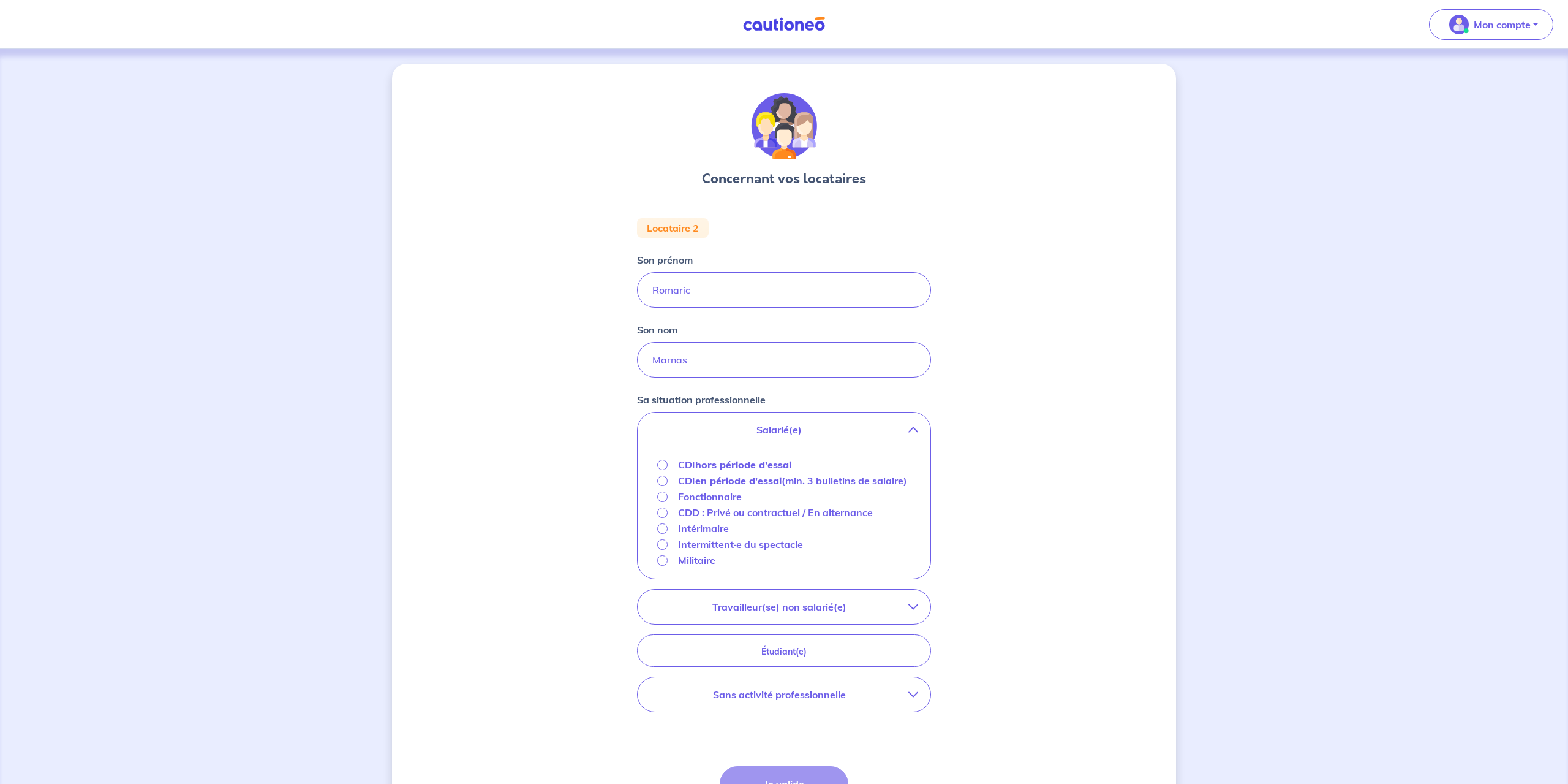
click at [704, 466] on strong "hors période d'essai" at bounding box center [743, 464] width 96 height 12
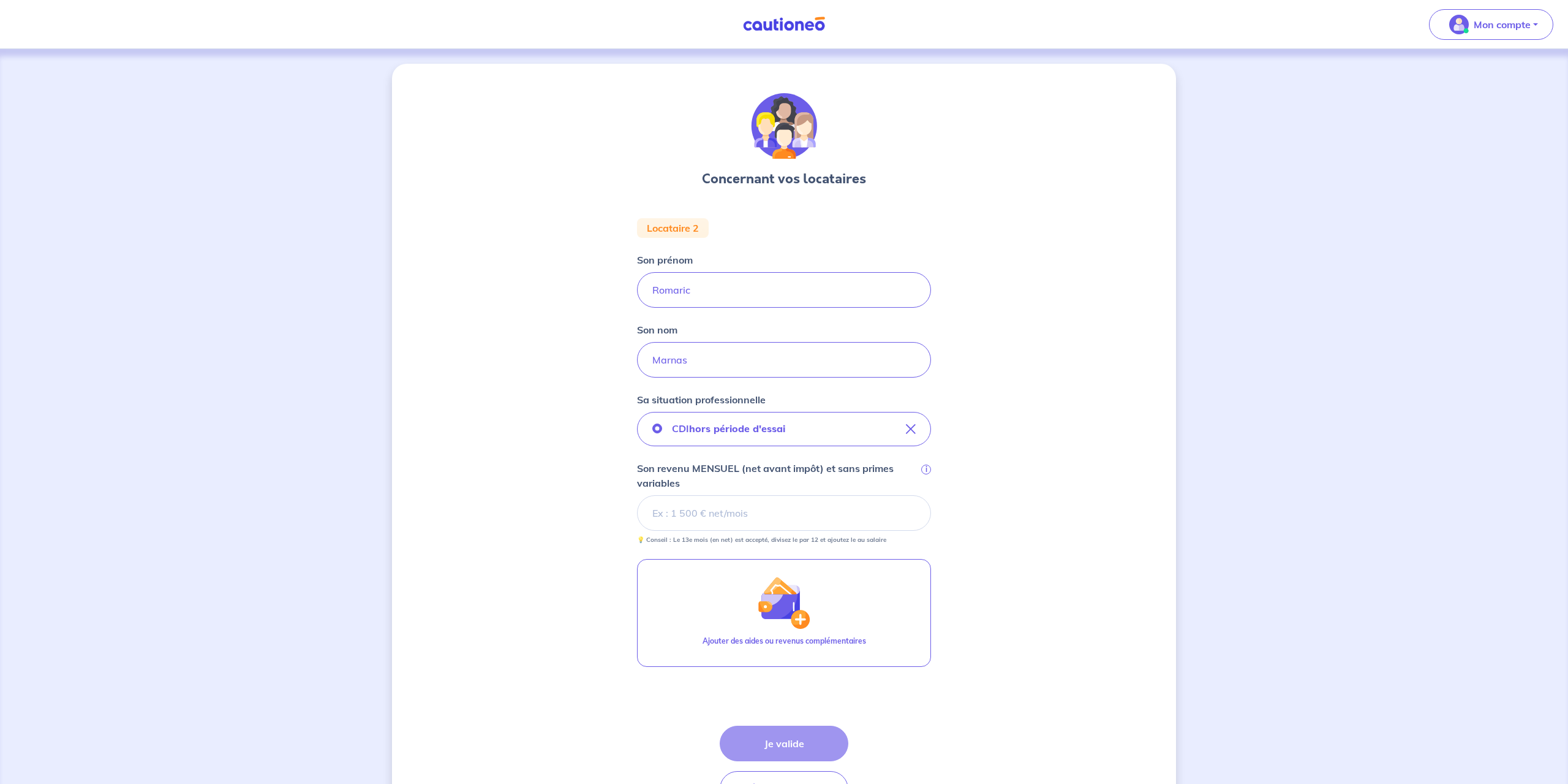
scroll to position [82, 0]
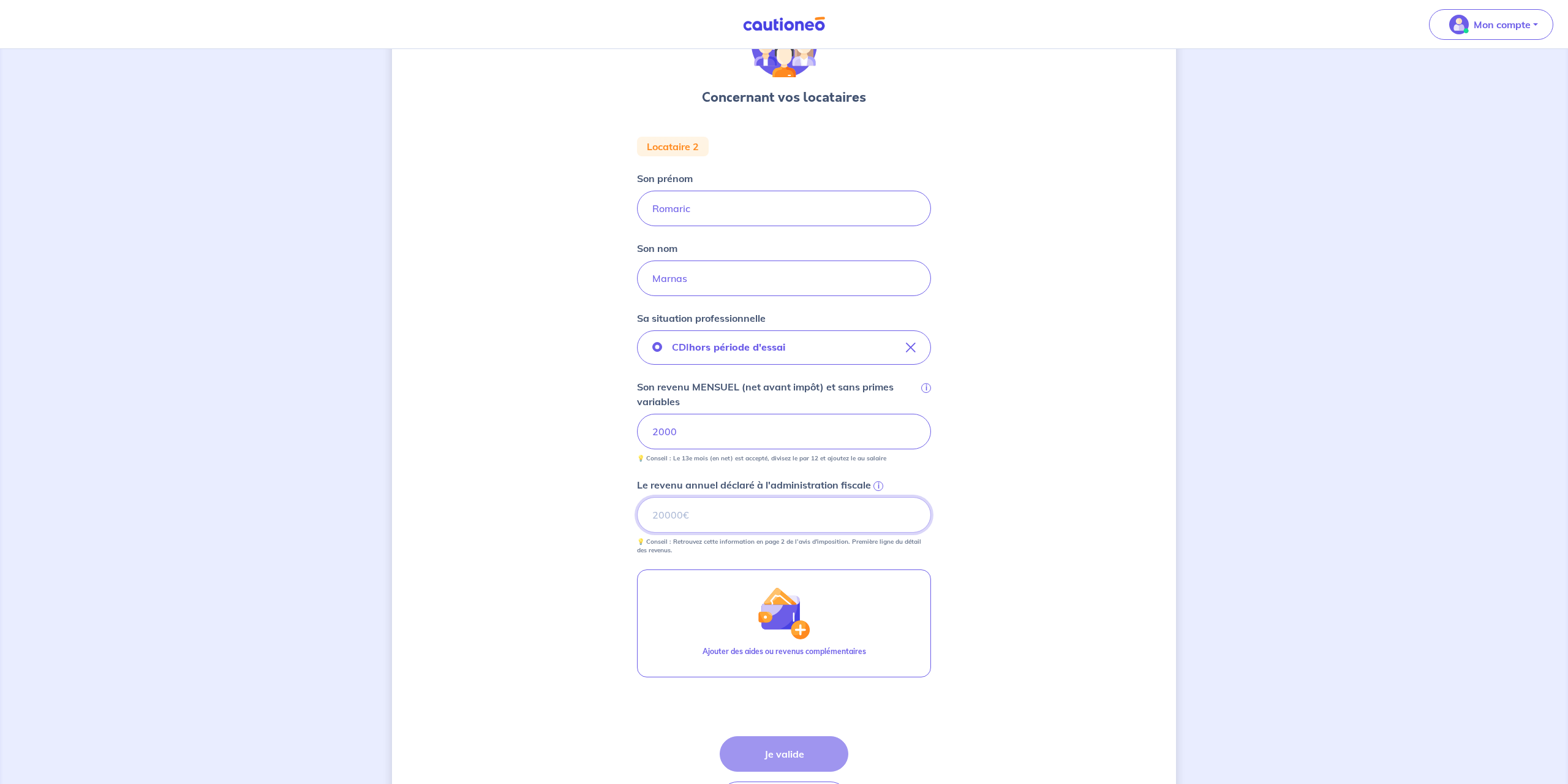
click at [702, 513] on input "Le revenu annuel déclaré à l'administration fiscale i" at bounding box center [784, 514] width 294 height 36
type input "7"
type input "40000"
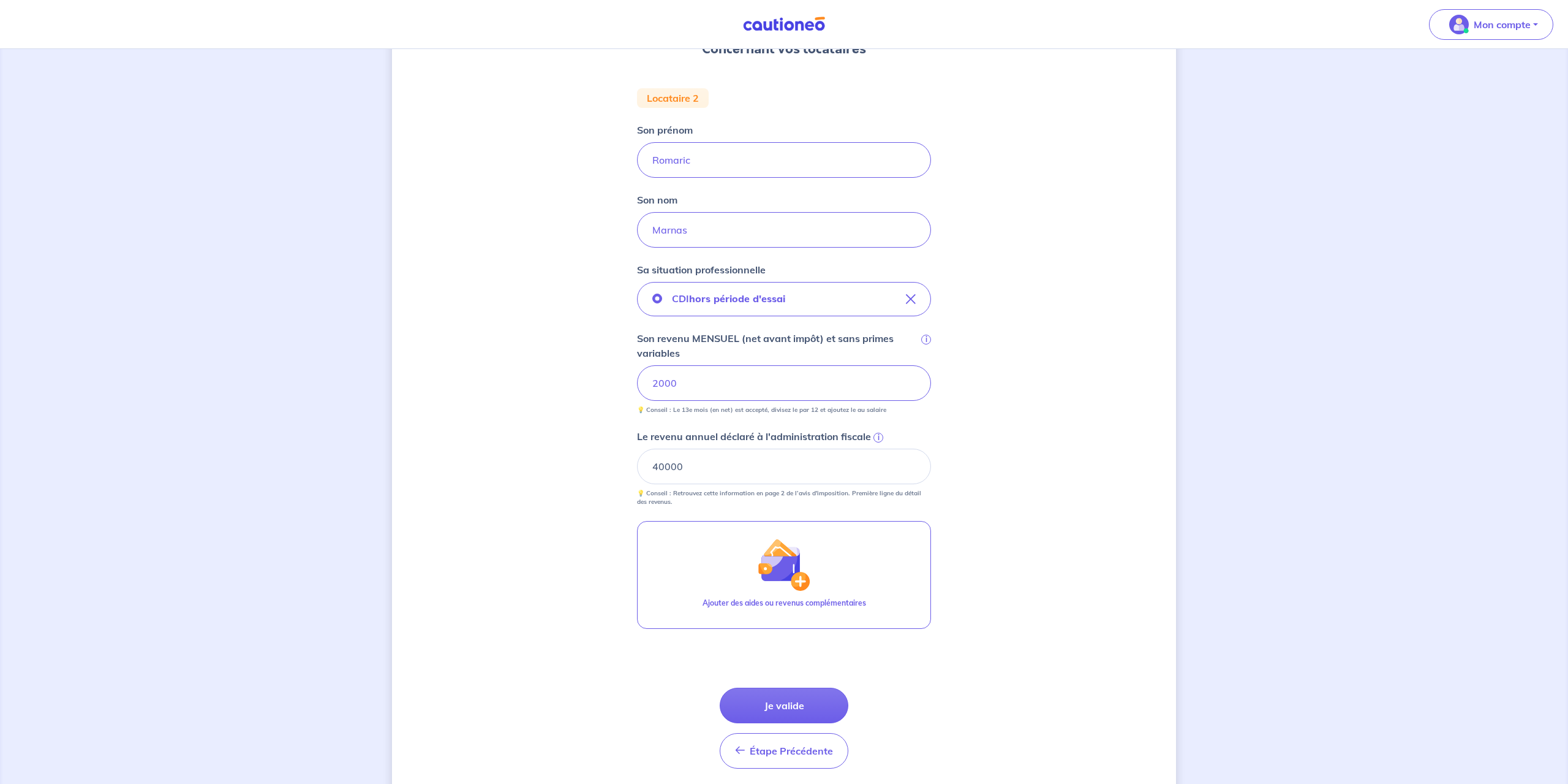
scroll to position [174, 0]
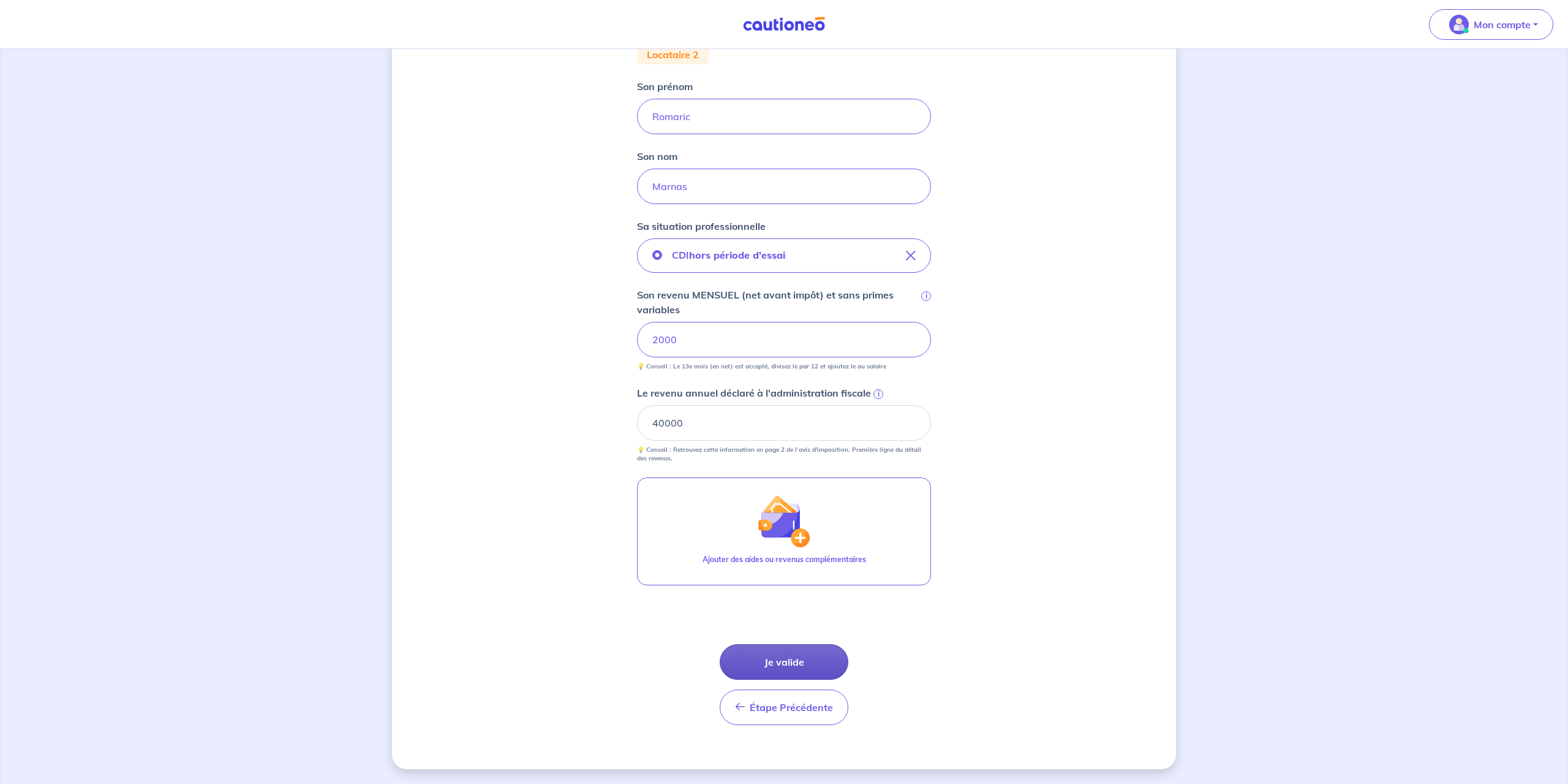
click at [783, 660] on button "Je valide" at bounding box center [784, 662] width 128 height 36
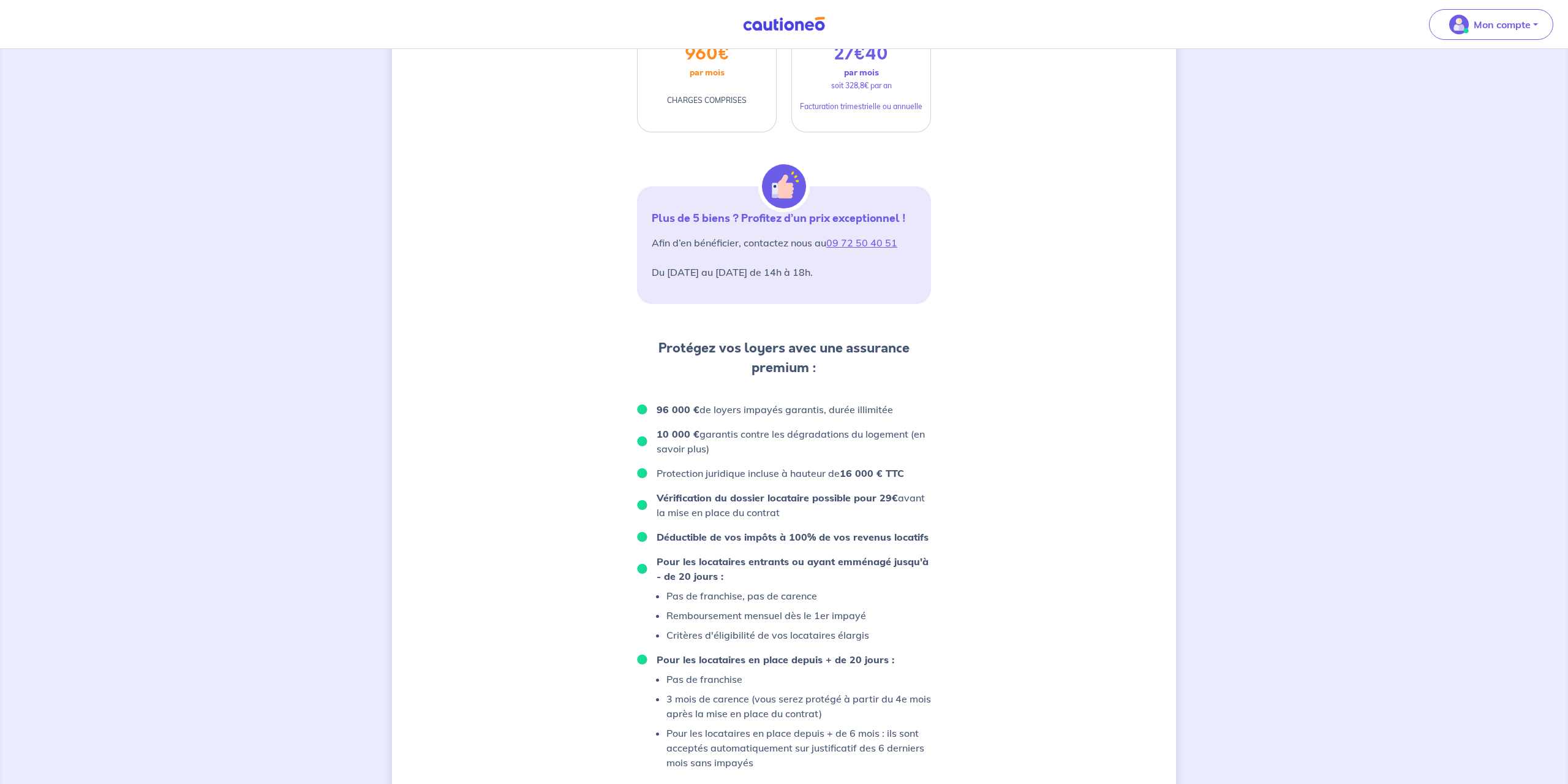
scroll to position [602, 0]
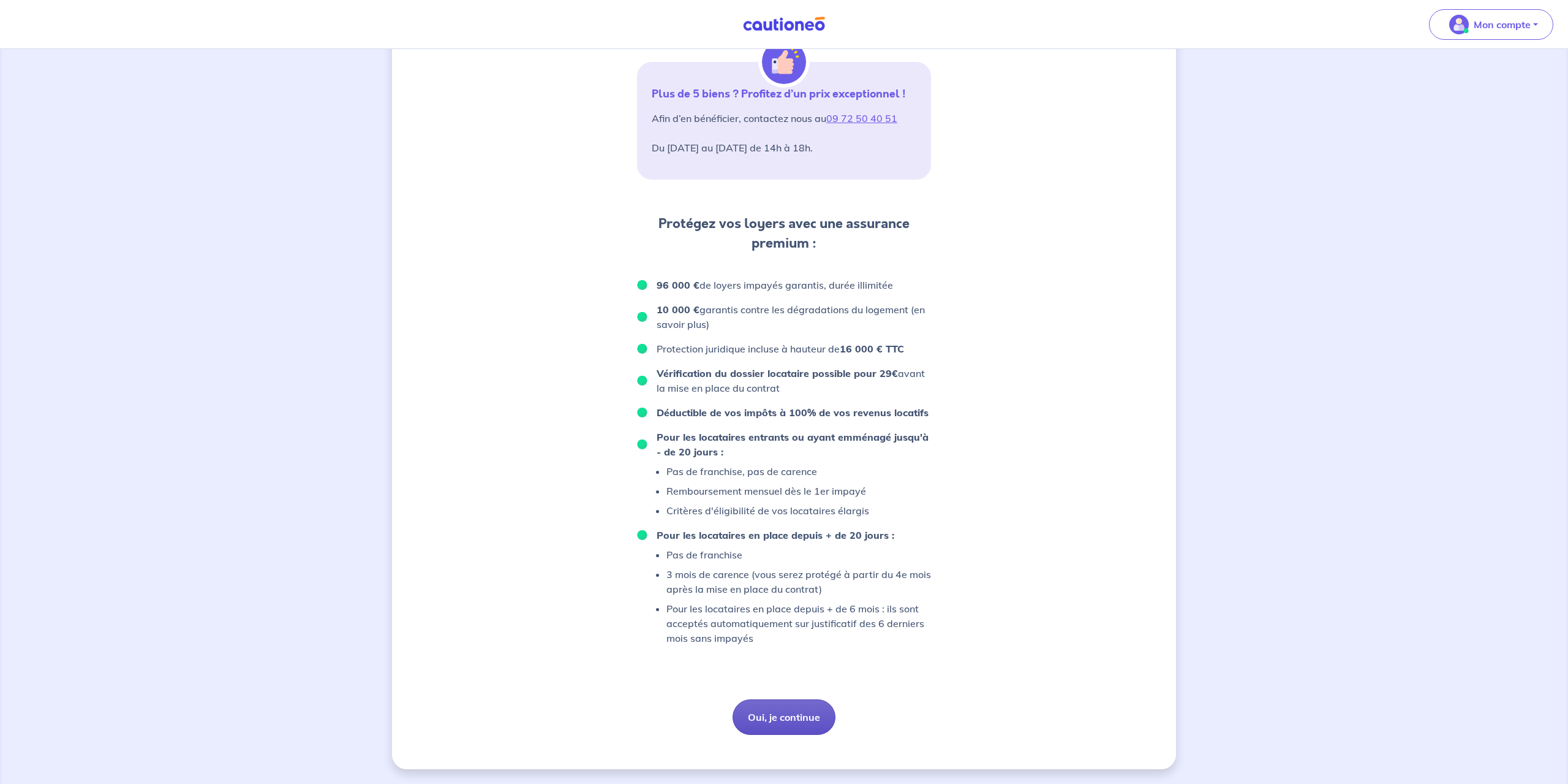
click at [796, 716] on button "Oui, je continue" at bounding box center [784, 717] width 103 height 36
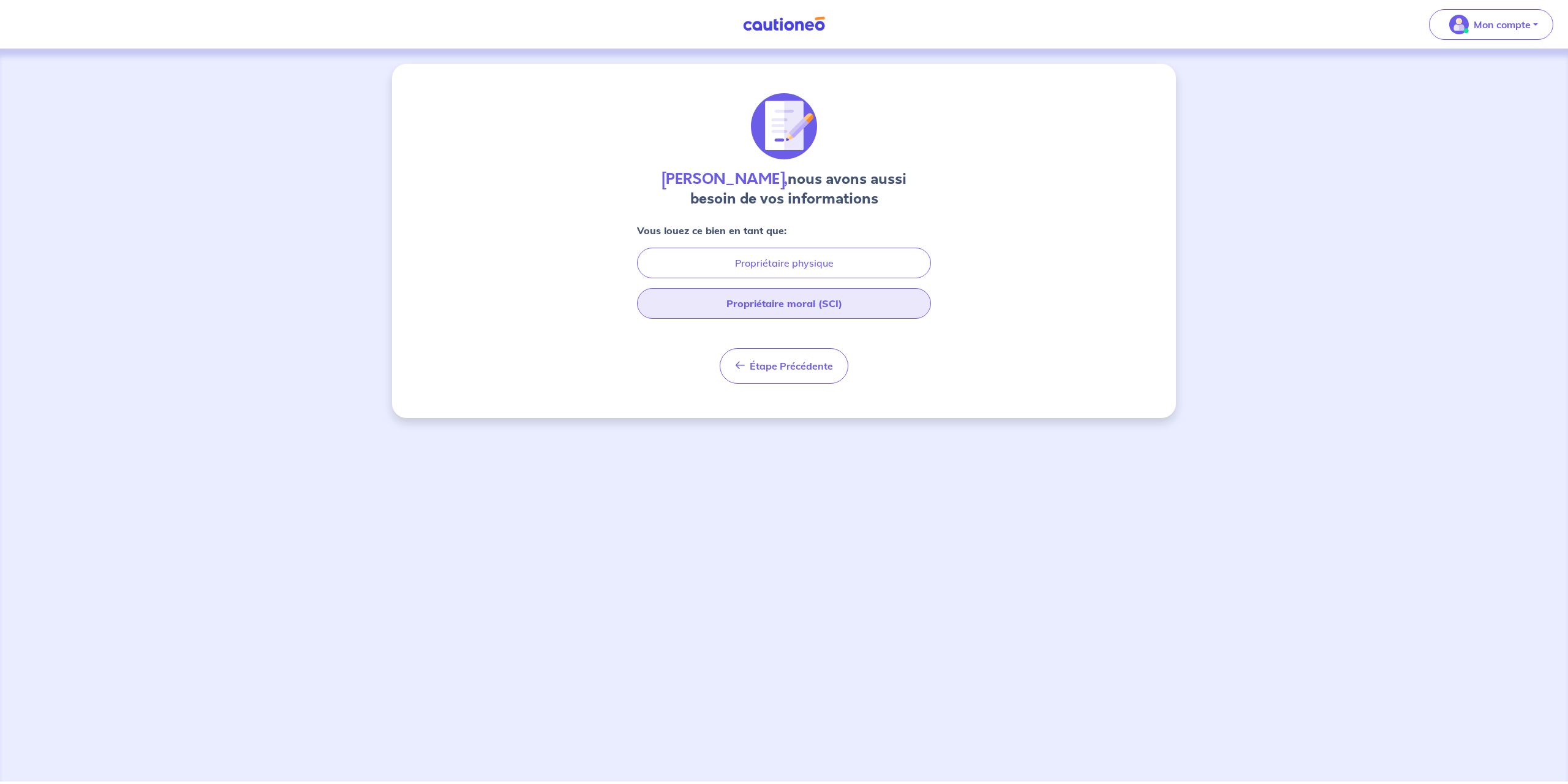
click at [774, 311] on button "Propriétaire moral (SCI)" at bounding box center [784, 303] width 294 height 30
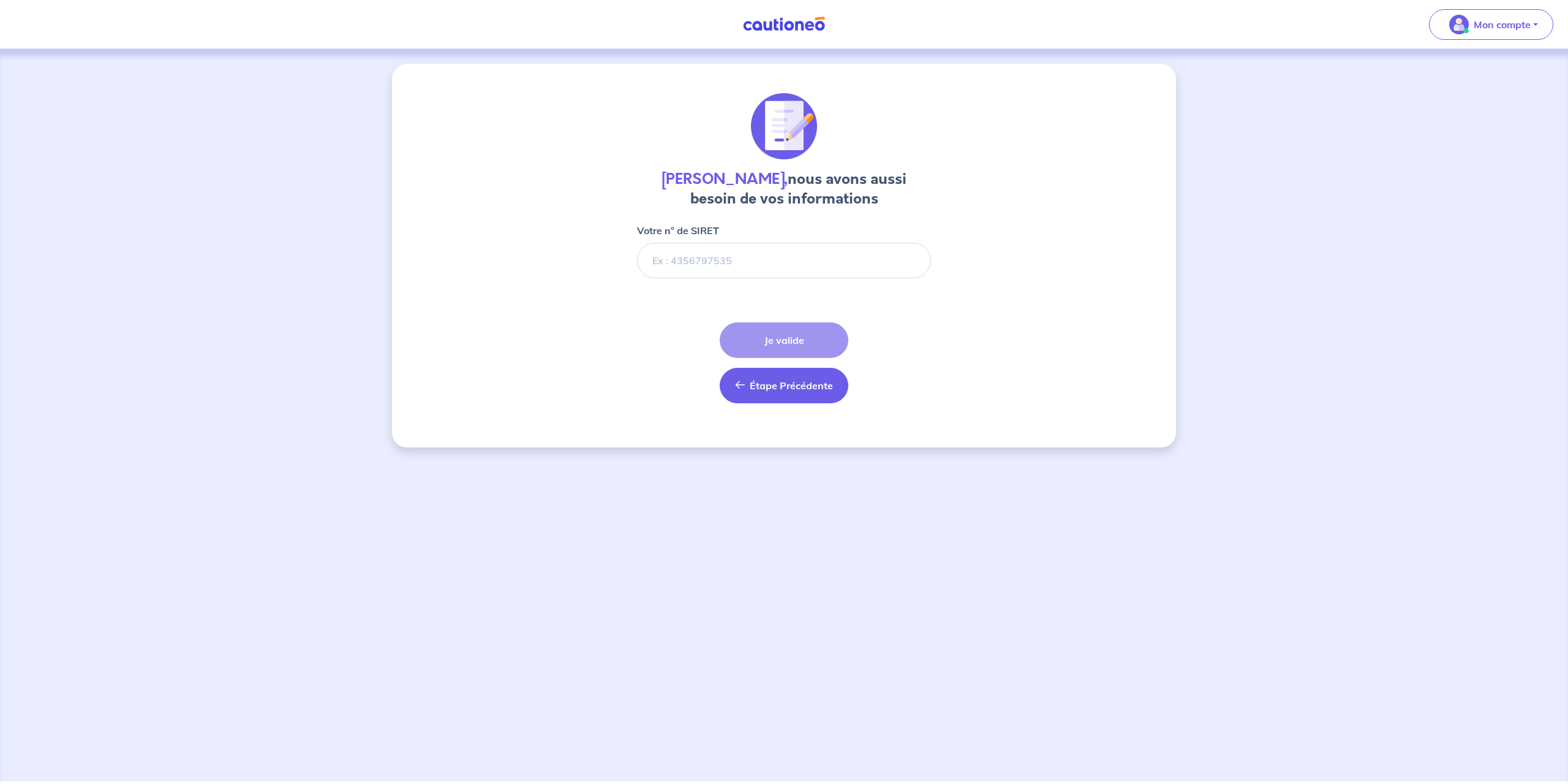
click at [755, 391] on span "Étape Précédente" at bounding box center [791, 385] width 83 height 12
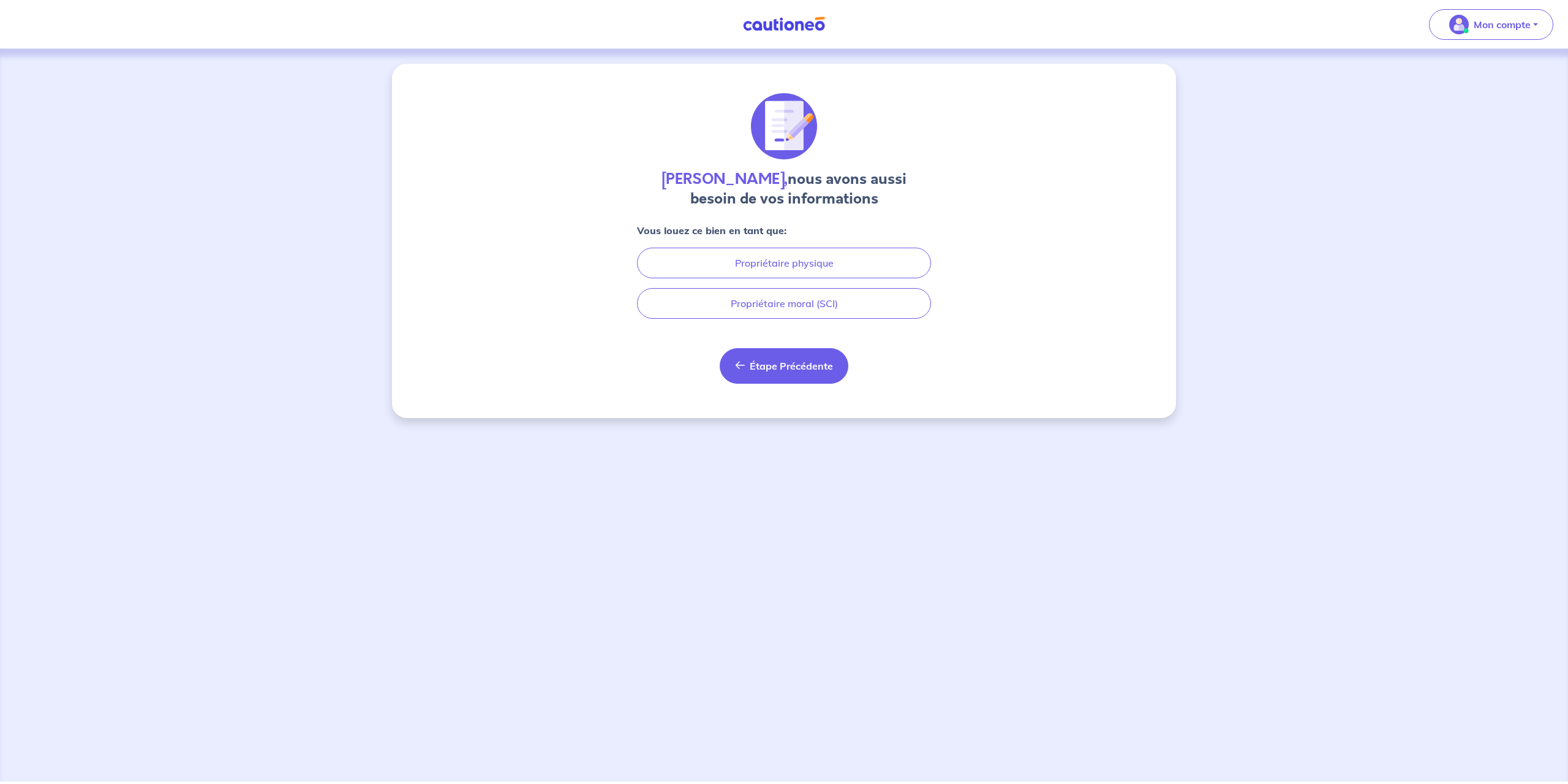
click at [755, 383] on button "Étape Précédente Précédent" at bounding box center [784, 366] width 128 height 36
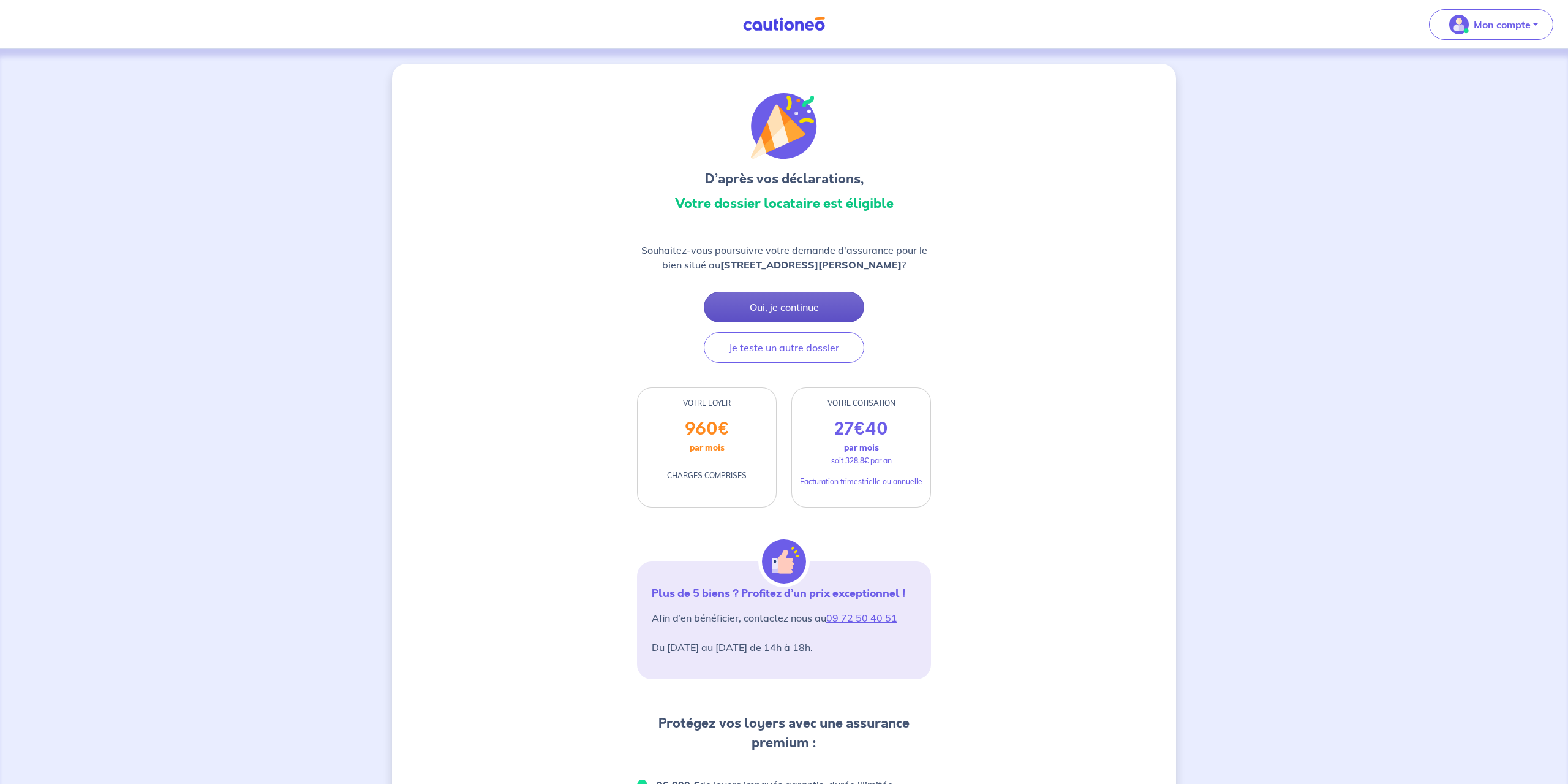
click at [761, 310] on button "Oui, je continue" at bounding box center [784, 307] width 161 height 30
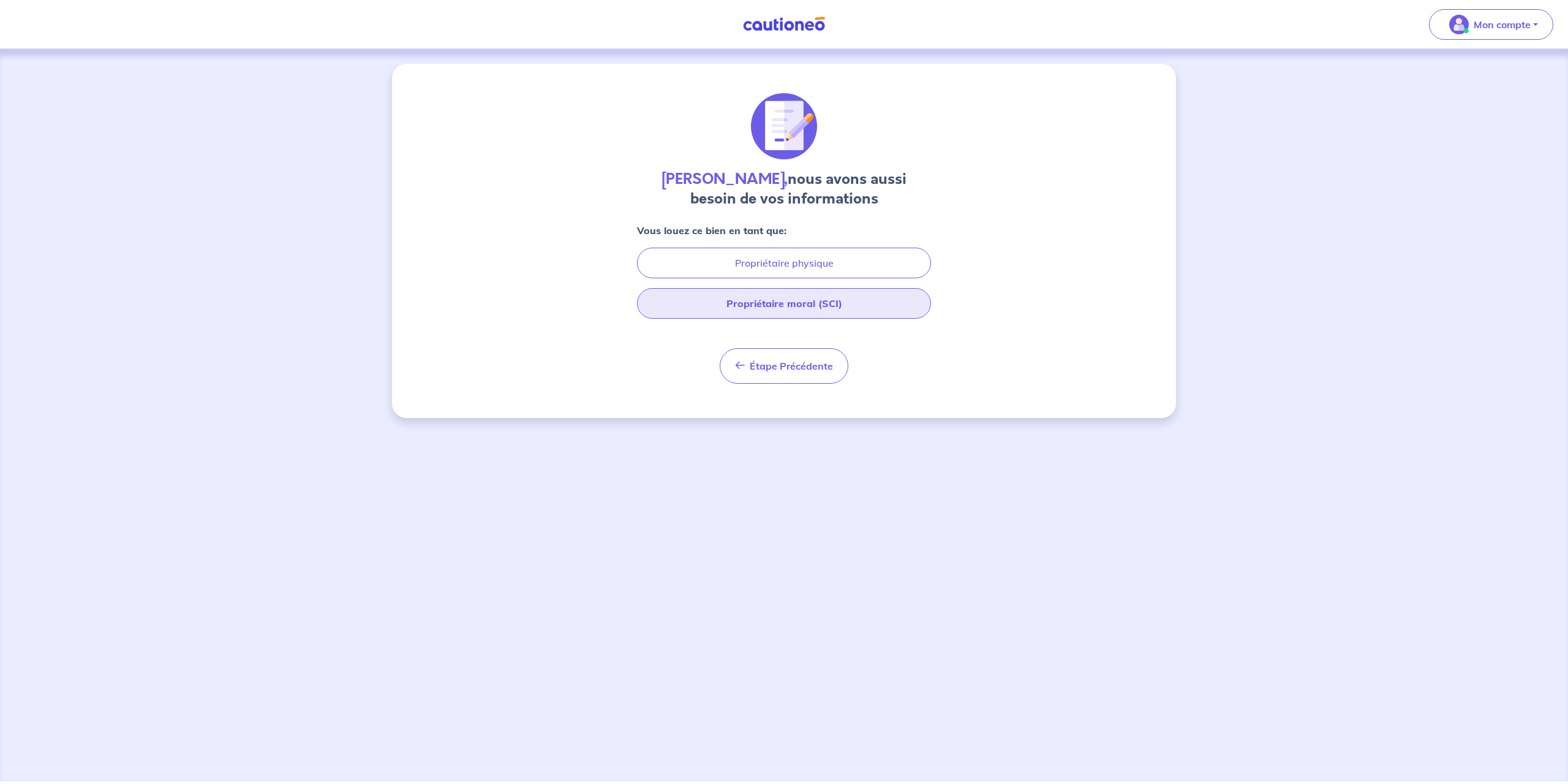
click at [770, 300] on button "Propriétaire moral (SCI)" at bounding box center [784, 303] width 294 height 30
